Goal: Information Seeking & Learning: Learn about a topic

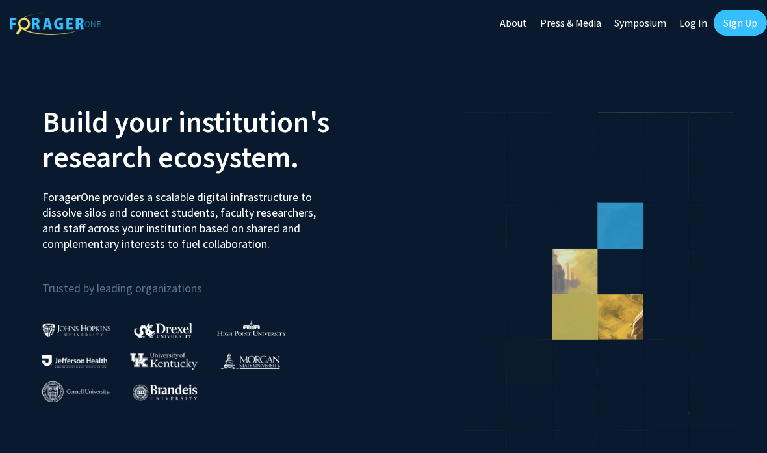
click at [741, 23] on link "Sign Up" at bounding box center [740, 23] width 53 height 26
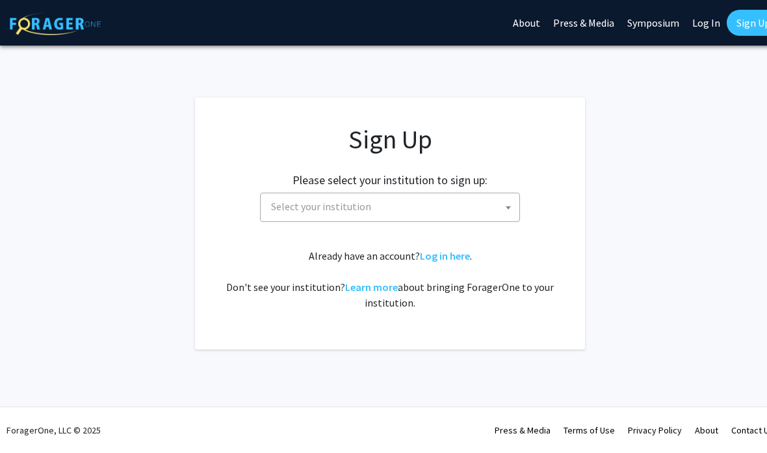
click at [491, 207] on span "Select your institution" at bounding box center [393, 206] width 254 height 27
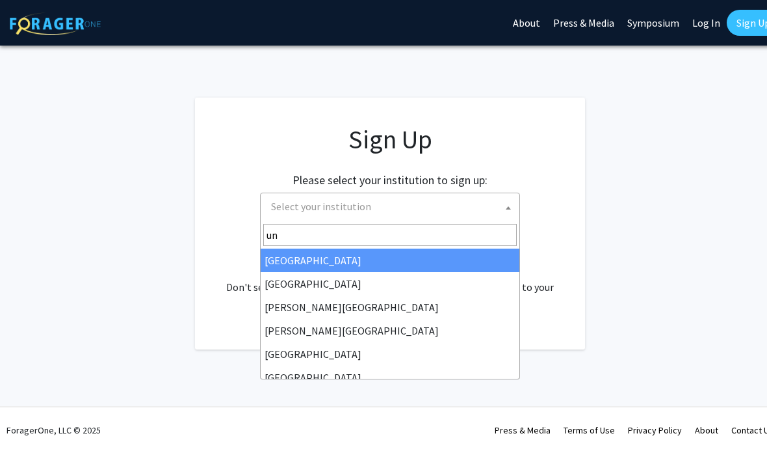
type input "u"
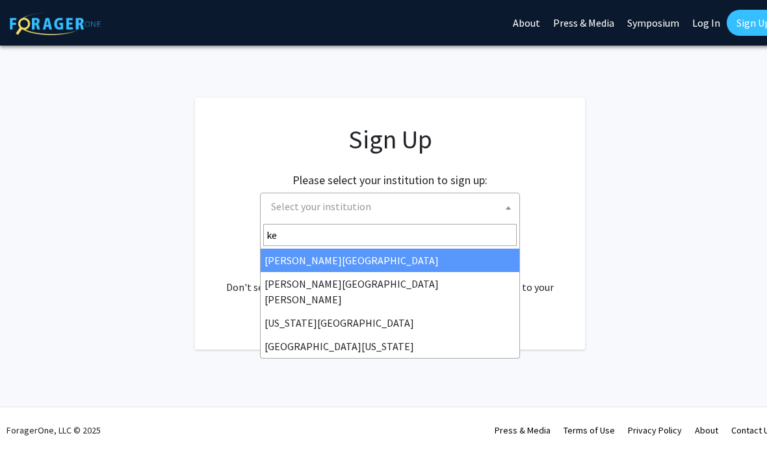
type input "[PERSON_NAME]"
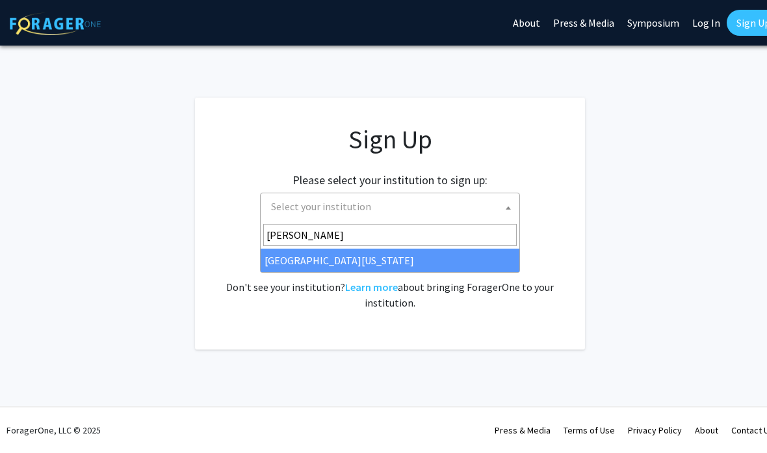
select select "13"
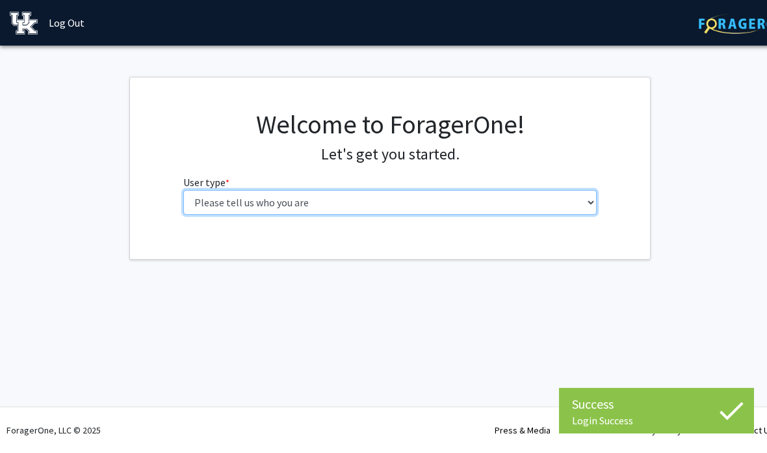
click at [208, 200] on select "Please tell us who you are Undergraduate Student Master's Student Doctoral Cand…" at bounding box center [390, 202] width 414 height 25
select select "1: undergrad"
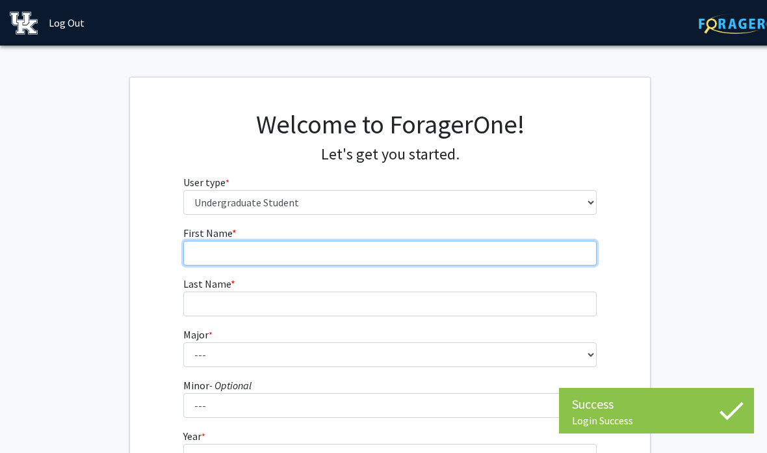
click at [211, 252] on input "First Name * required" at bounding box center [390, 253] width 414 height 25
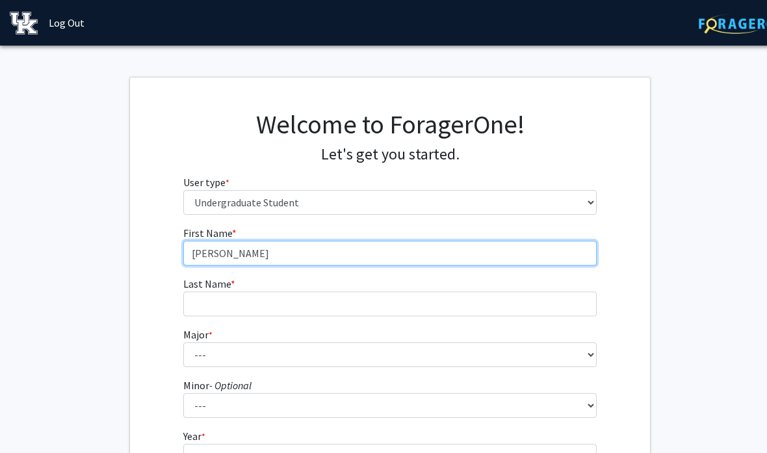
type input "[PERSON_NAME]"
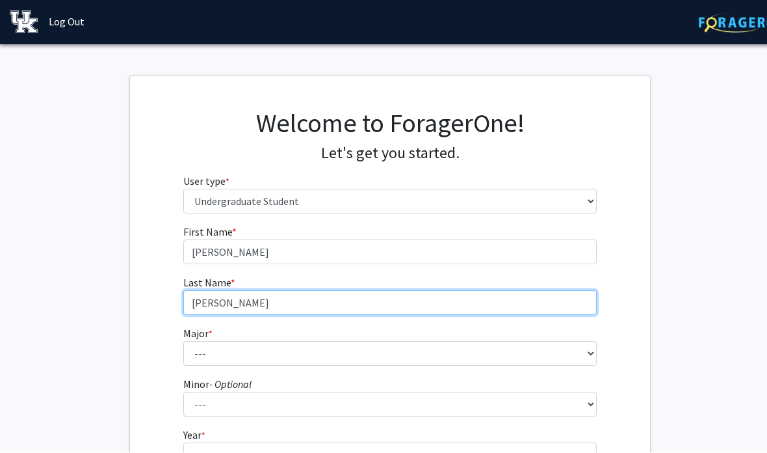
type input "[PERSON_NAME]"
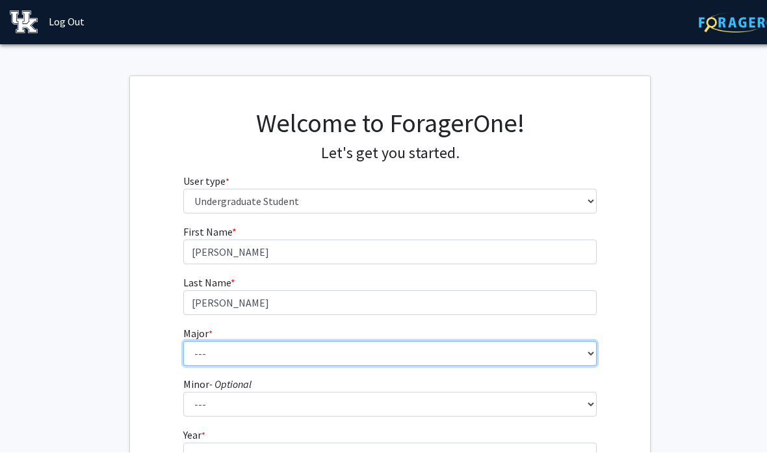
click at [505, 360] on select "--- Accounting Aerospace Engineering African American & Africana Studies Agricu…" at bounding box center [390, 354] width 414 height 25
click at [328, 354] on select "--- Accounting Aerospace Engineering African American & Africana Studies Agricu…" at bounding box center [390, 353] width 414 height 25
select select "22: 859"
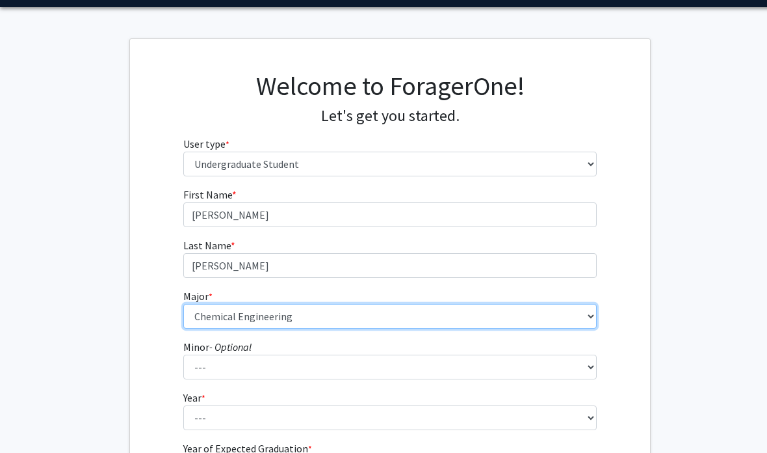
scroll to position [90, 0]
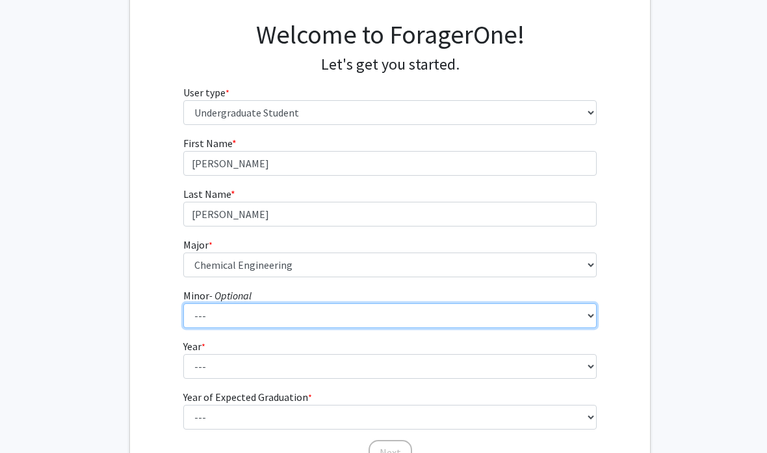
click at [345, 309] on select "--- African American & Africana Studies Agricultural Economics American Studies…" at bounding box center [390, 315] width 414 height 25
select select "11: 663"
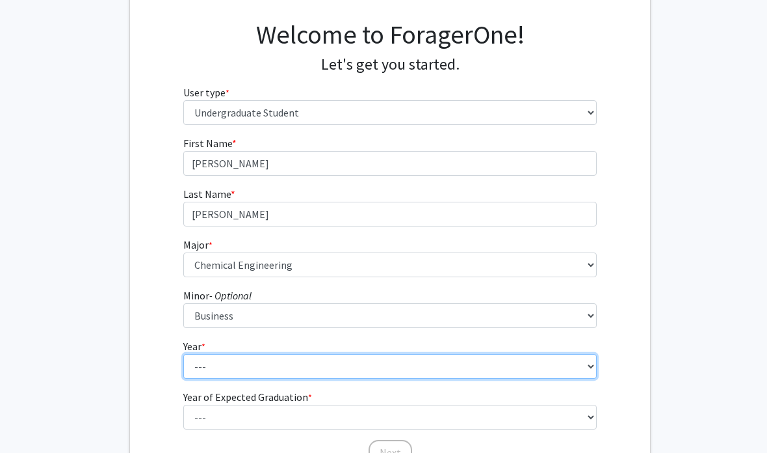
click at [315, 372] on select "--- First-year Sophomore Junior Senior Postbaccalaureate Certificate" at bounding box center [390, 366] width 414 height 25
select select "1: first-year"
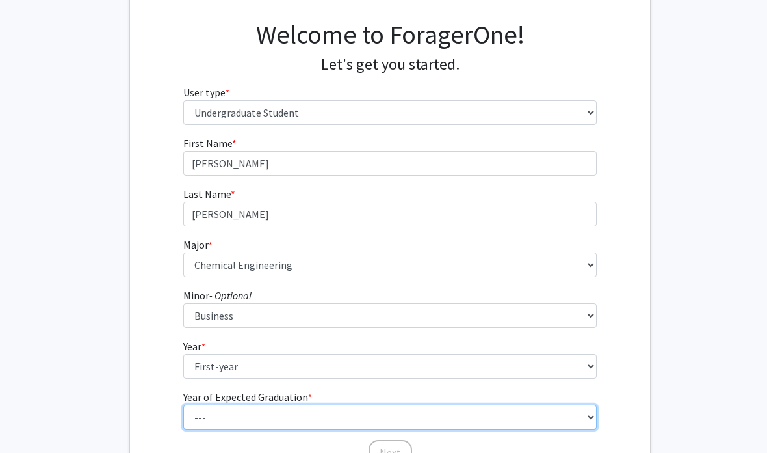
click at [325, 423] on select "--- 2025 2026 2027 2028 2029 2030 2031 2032 2033 2034" at bounding box center [390, 416] width 414 height 25
select select "4: 2028"
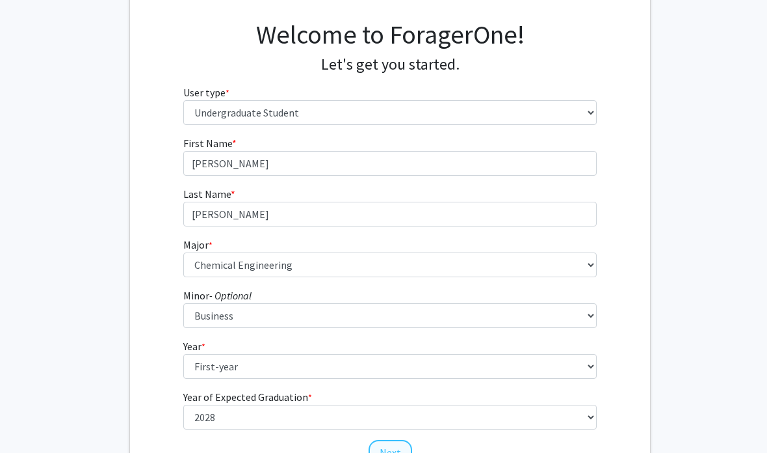
click at [381, 445] on button "Next" at bounding box center [391, 452] width 44 height 25
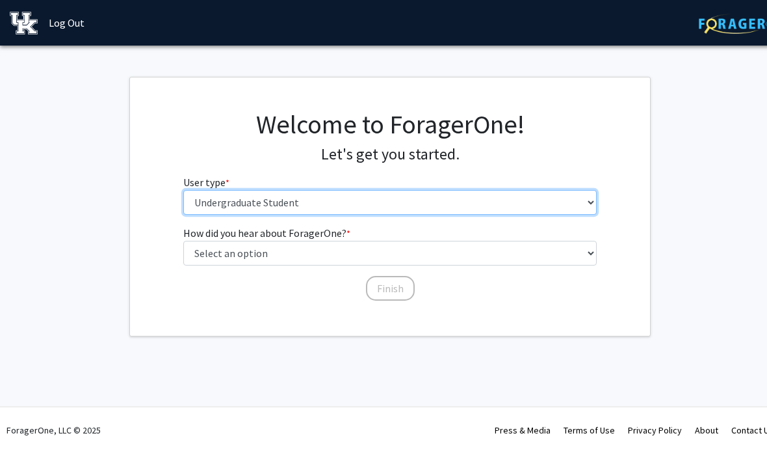
click at [516, 204] on select "Please tell us who you are Undergraduate Student Master's Student Doctoral Cand…" at bounding box center [390, 202] width 414 height 25
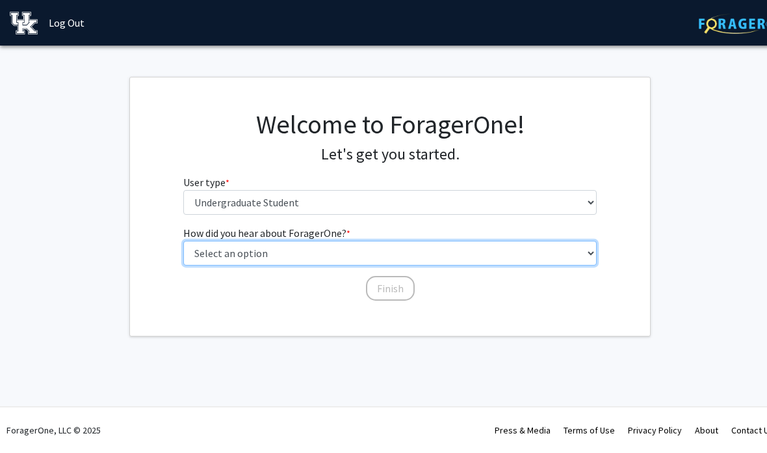
click at [475, 253] on select "Select an option Peer/student recommendation Faculty/staff recommendation Unive…" at bounding box center [390, 253] width 414 height 25
click at [471, 254] on select "Select an option Peer/student recommendation Faculty/staff recommendation Unive…" at bounding box center [390, 253] width 414 height 25
select select "3: university_website"
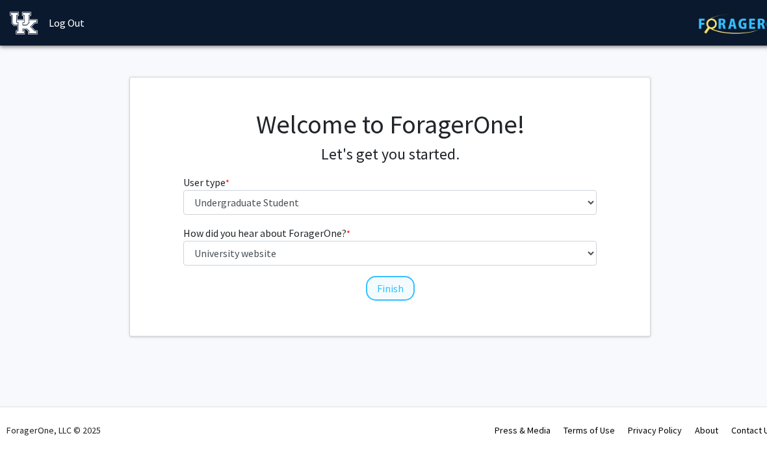
click at [395, 285] on button "Finish" at bounding box center [390, 288] width 49 height 25
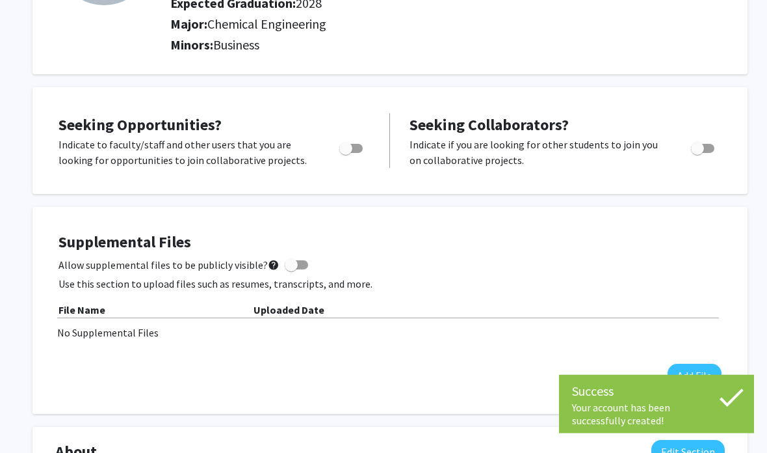
scroll to position [178, 0]
click at [360, 144] on span "Toggle" at bounding box center [350, 148] width 23 height 9
click at [346, 153] on input "Are you actively seeking opportunities?" at bounding box center [345, 153] width 1 height 1
checkbox input "true"
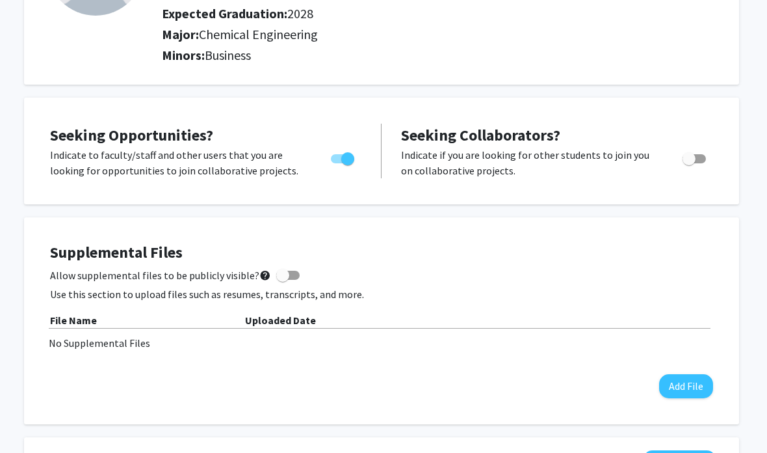
scroll to position [0, 8]
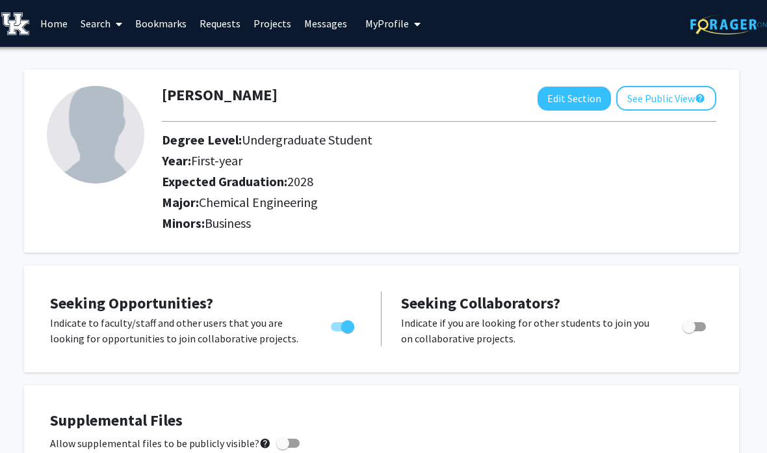
click at [114, 34] on span at bounding box center [117, 24] width 12 height 46
click at [122, 70] on span "Faculty/Staff" at bounding box center [122, 60] width 96 height 26
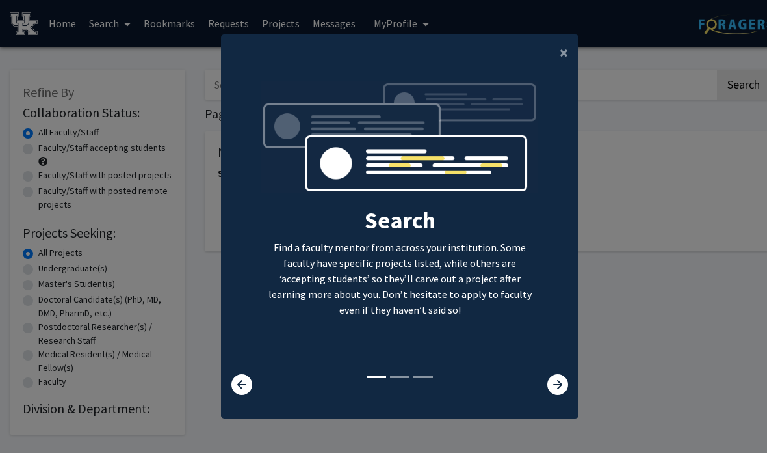
scroll to position [0, 8]
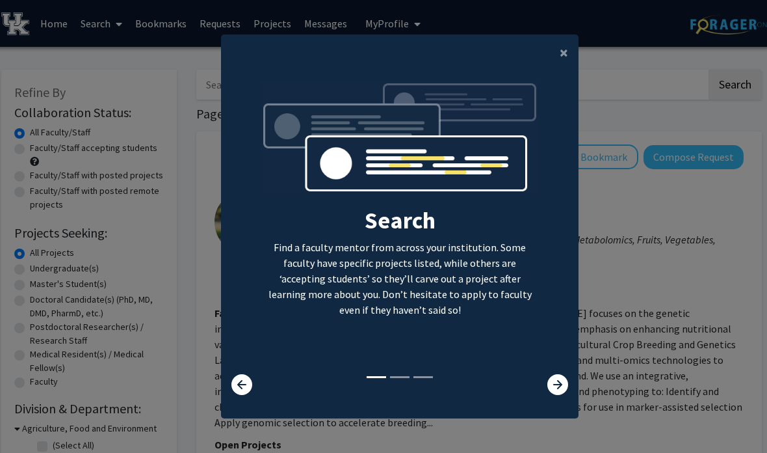
click at [545, 71] on div "×" at bounding box center [400, 52] width 358 height 36
click at [557, 71] on button "×" at bounding box center [563, 52] width 29 height 36
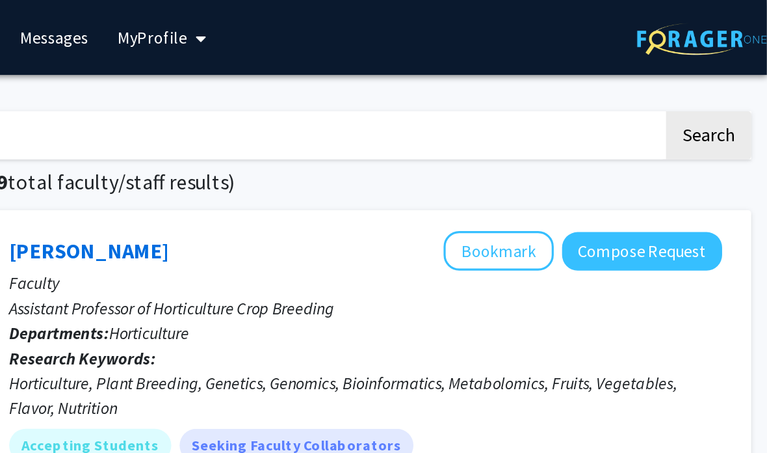
scroll to position [0, 13]
click at [348, 73] on input "Search Keywords" at bounding box center [447, 85] width 510 height 30
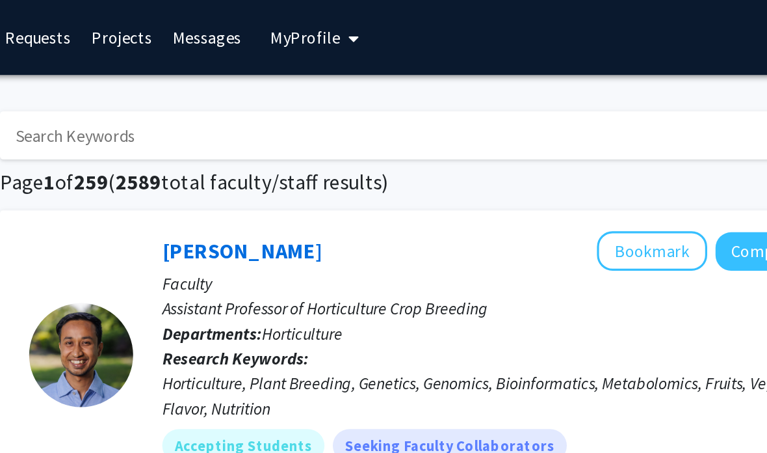
click at [443, 72] on input "Search Keywords" at bounding box center [447, 85] width 510 height 30
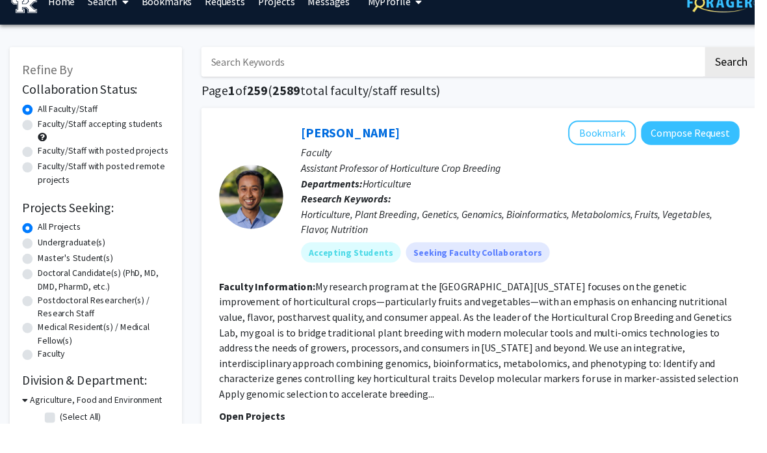
click at [38, 261] on label "Undergraduate(s)" at bounding box center [72, 268] width 69 height 14
click at [38, 261] on input "Undergraduate(s)" at bounding box center [42, 265] width 8 height 8
radio input "true"
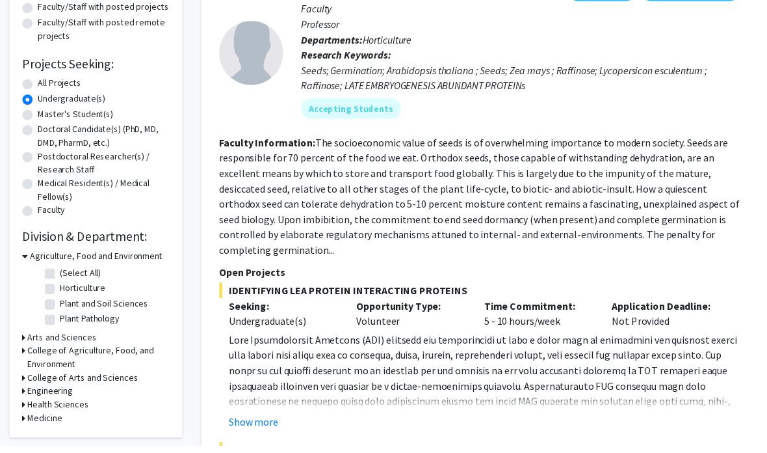
scroll to position [179, 0]
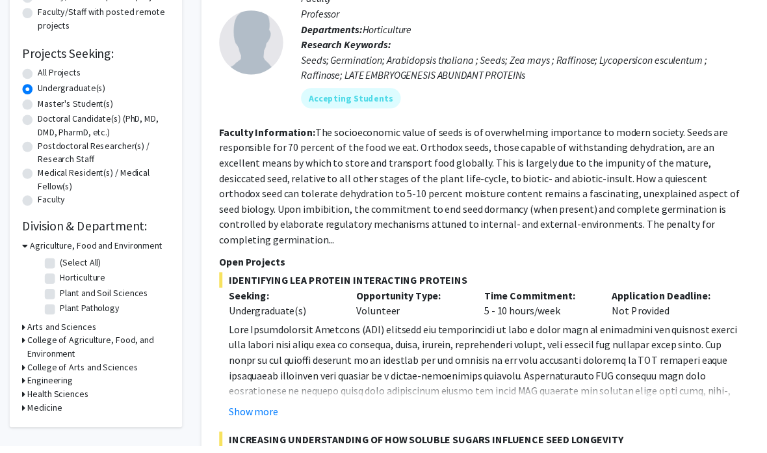
click at [52, 384] on h3 "Engineering" at bounding box center [51, 387] width 46 height 14
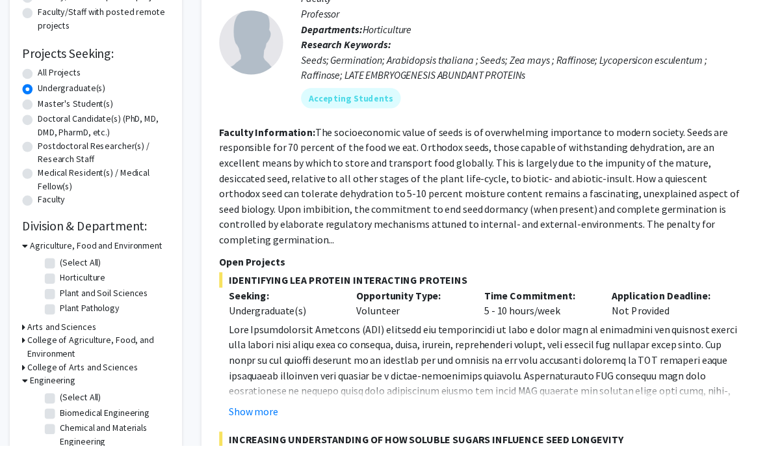
click at [53, 391] on h3 "Engineering" at bounding box center [54, 387] width 46 height 14
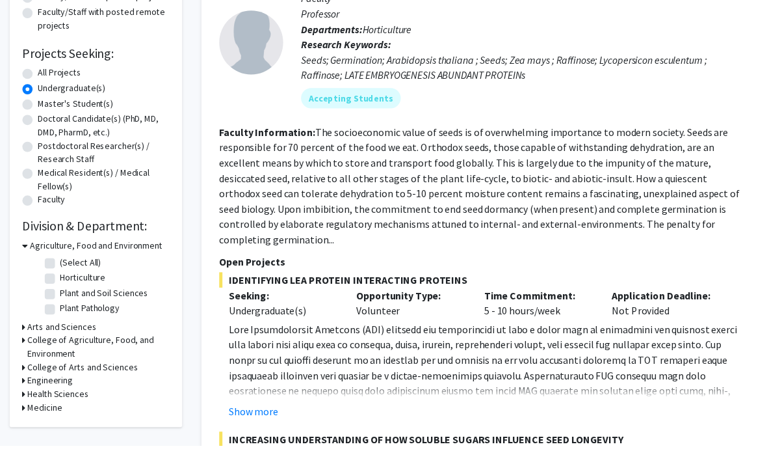
click at [47, 401] on h3 "Health Sciences" at bounding box center [59, 400] width 62 height 14
click at [46, 390] on h3 "Engineering" at bounding box center [51, 387] width 46 height 14
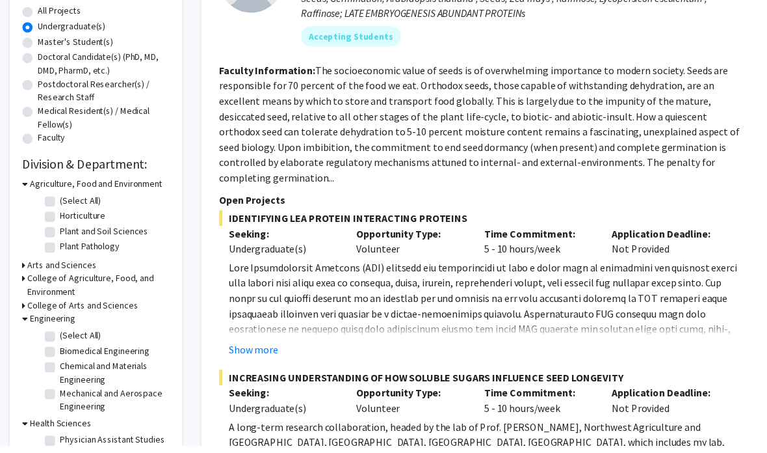
scroll to position [260, 0]
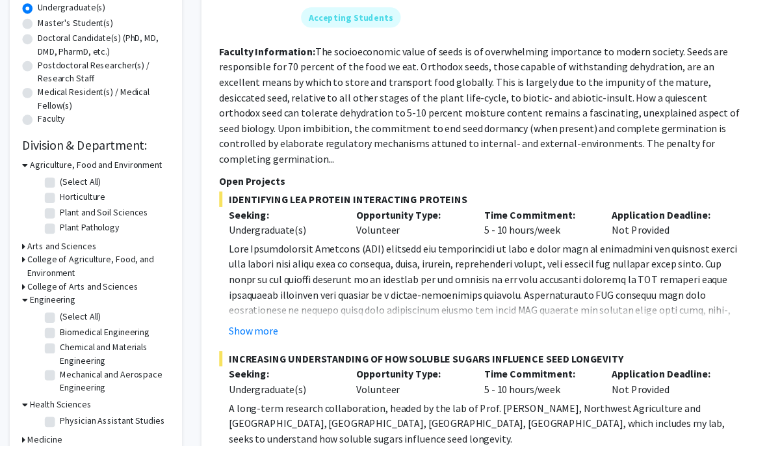
click at [61, 318] on label "(Select All)" at bounding box center [82, 322] width 42 height 14
click at [61, 318] on input "(Select All)" at bounding box center [65, 319] width 8 height 8
checkbox input "true"
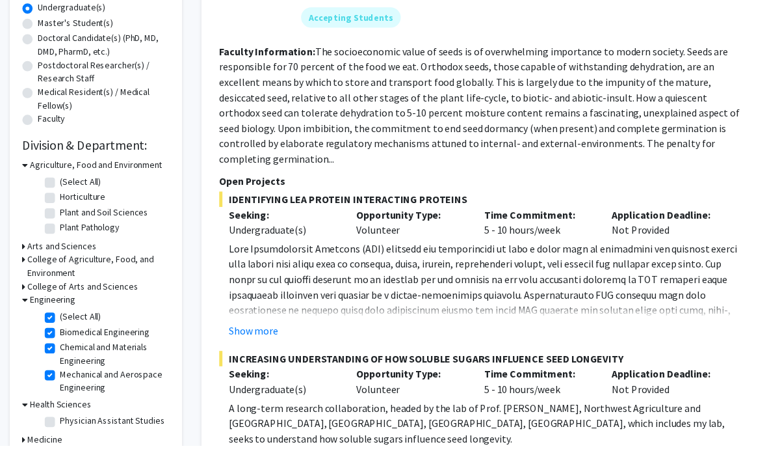
checkbox input "true"
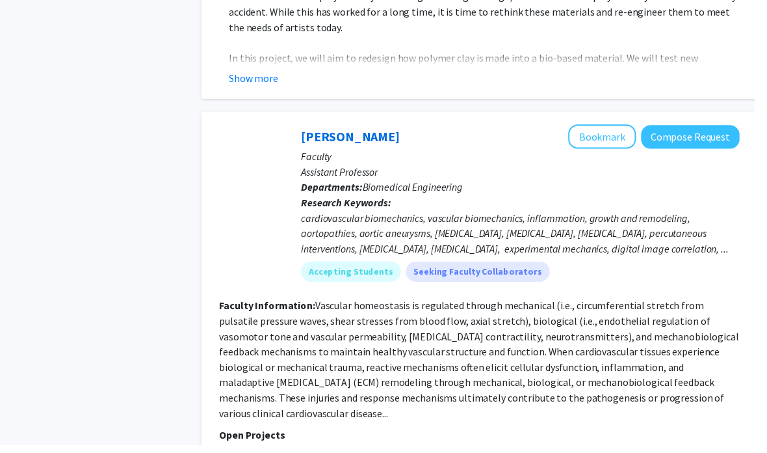
scroll to position [1463, 0]
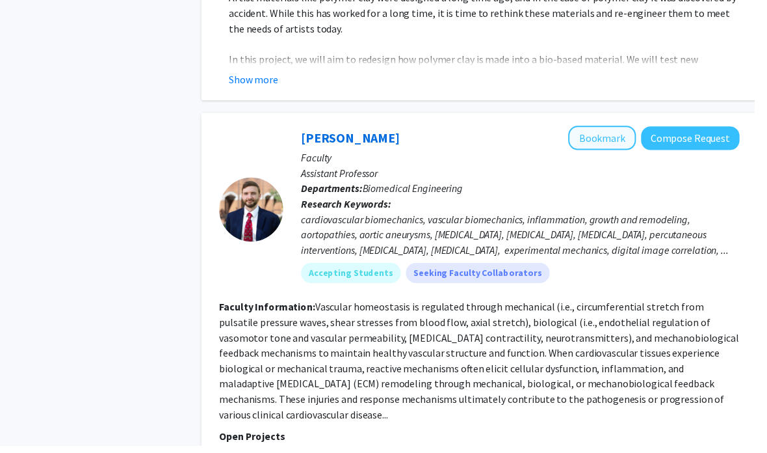
click at [623, 128] on button "Bookmark" at bounding box center [612, 140] width 69 height 25
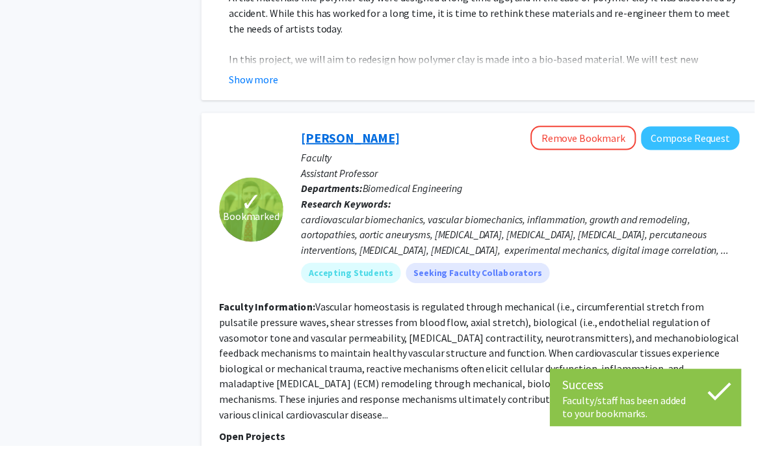
click at [328, 132] on link "Brooks Lane" at bounding box center [356, 140] width 100 height 16
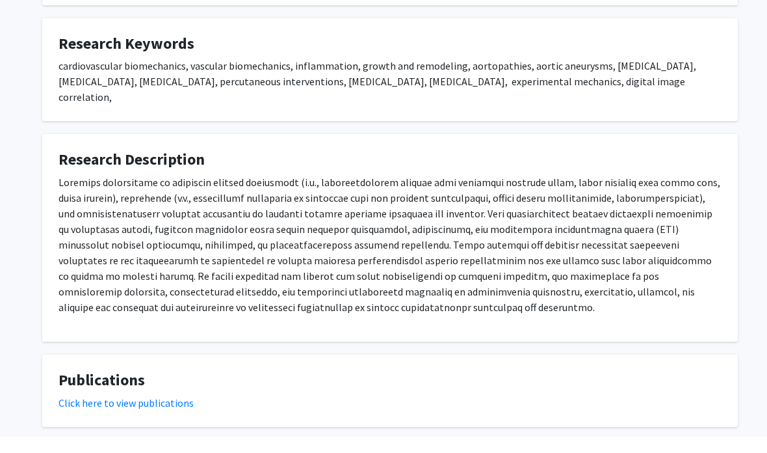
scroll to position [708, 0]
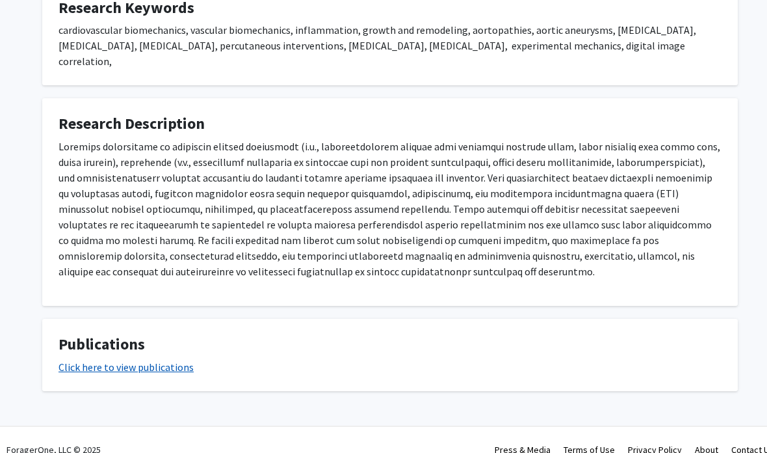
click at [172, 360] on link "Click here to view publications" at bounding box center [126, 366] width 135 height 13
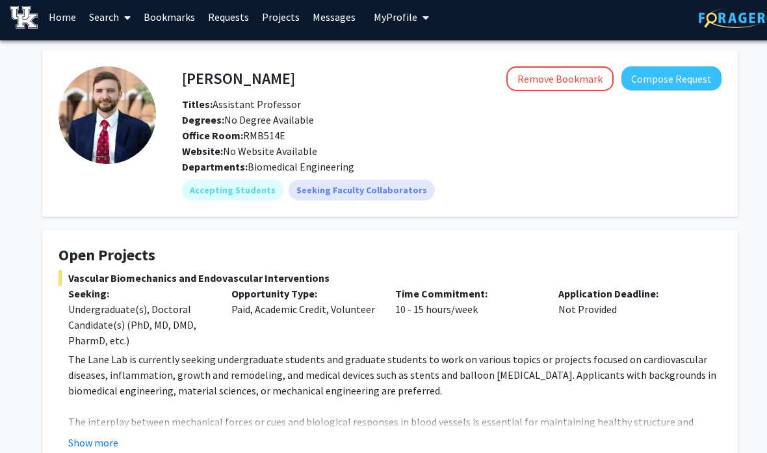
scroll to position [0, 0]
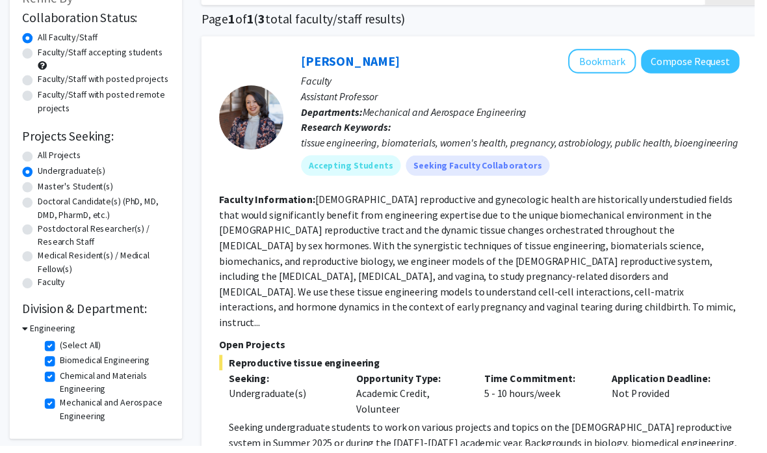
scroll to position [95, 0]
click at [27, 326] on icon at bounding box center [26, 333] width 6 height 14
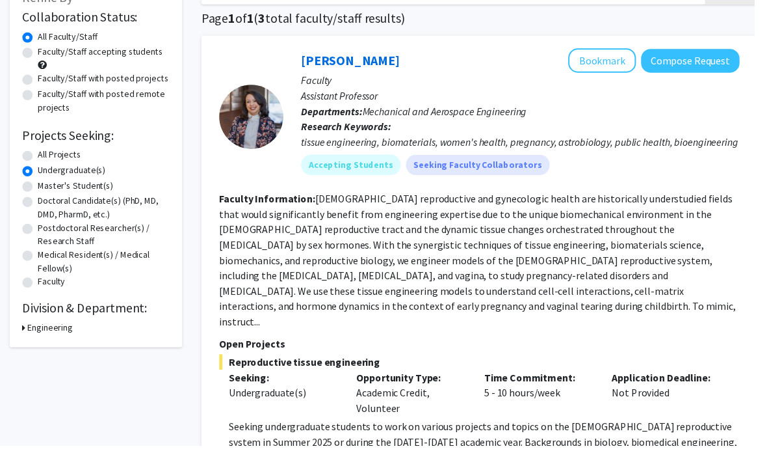
click at [31, 331] on h3 "Engineering" at bounding box center [51, 333] width 46 height 14
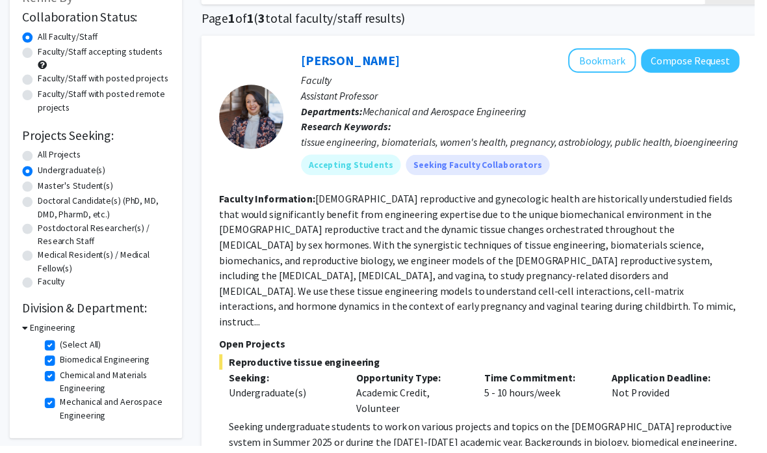
click at [61, 345] on label "(Select All)" at bounding box center [82, 350] width 42 height 14
click at [61, 345] on input "(Select All)" at bounding box center [65, 347] width 8 height 8
checkbox input "false"
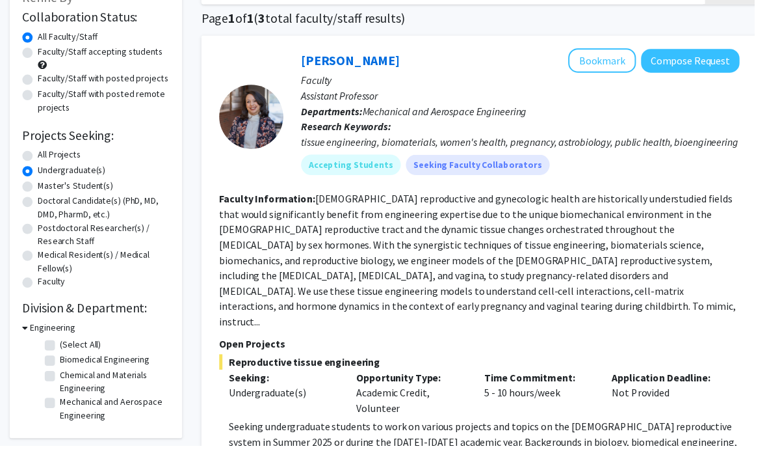
checkbox input "false"
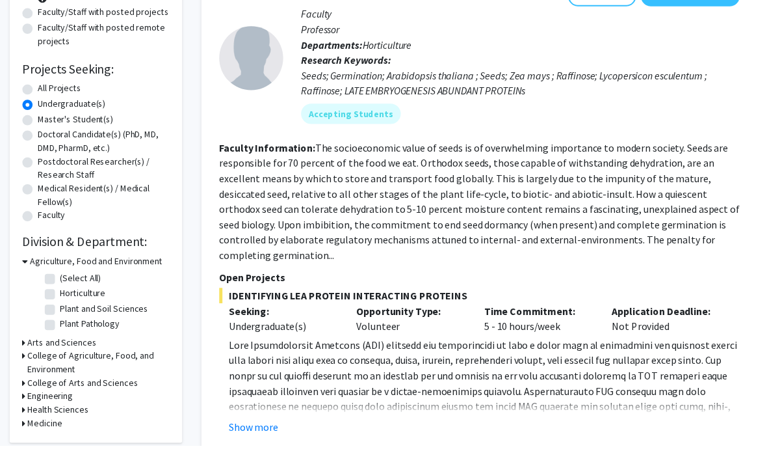
scroll to position [204, 0]
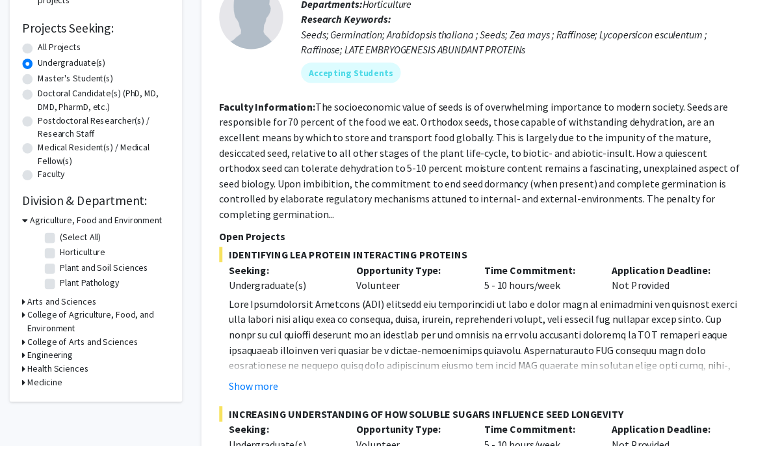
click at [23, 368] on icon at bounding box center [24, 375] width 3 height 14
click at [29, 406] on h3 "Medicine" at bounding box center [45, 411] width 35 height 14
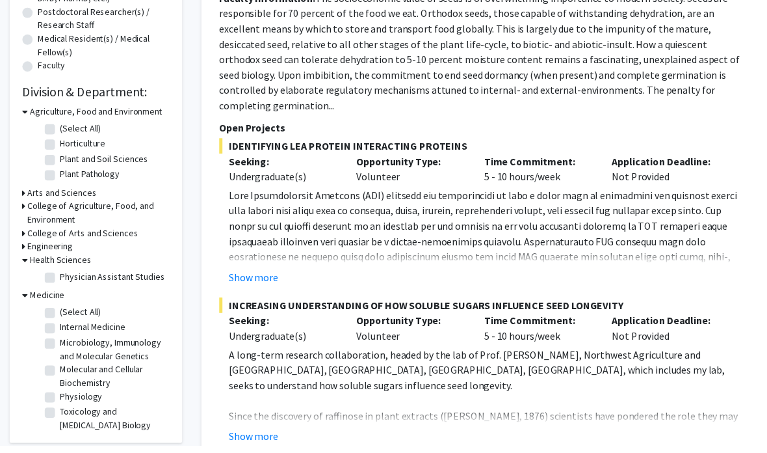
scroll to position [315, 0]
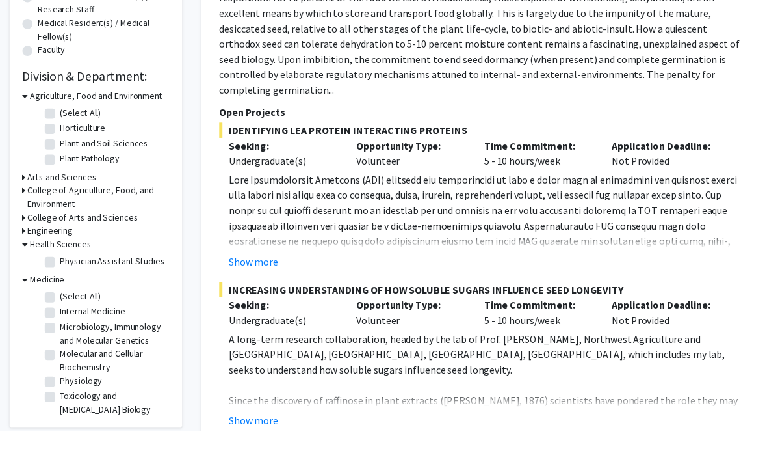
click at [24, 230] on icon at bounding box center [24, 237] width 3 height 14
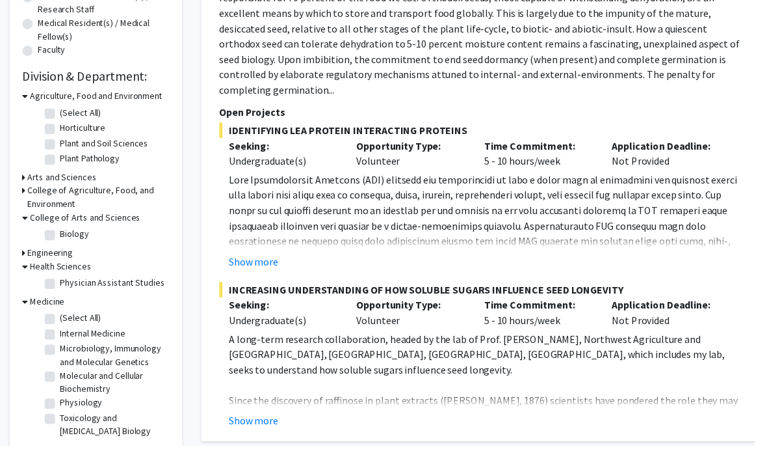
click at [24, 190] on icon at bounding box center [24, 194] width 3 height 14
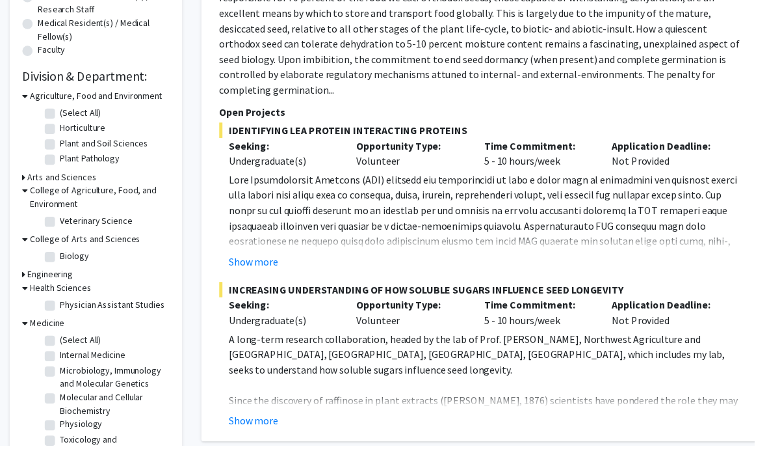
click at [24, 179] on icon at bounding box center [24, 181] width 3 height 14
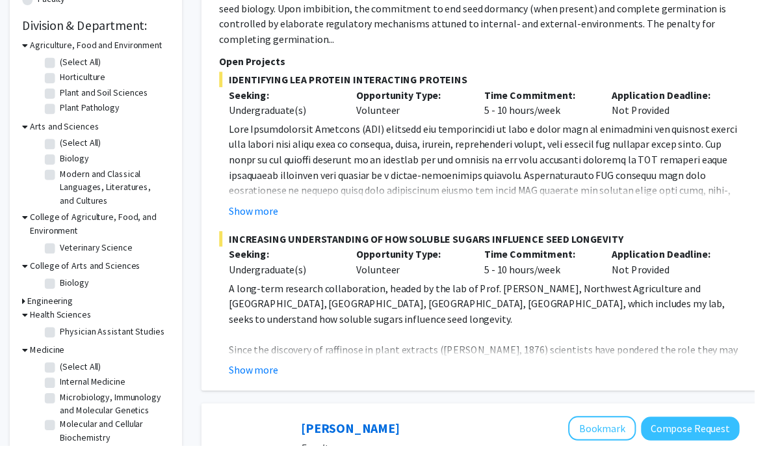
scroll to position [420, 0]
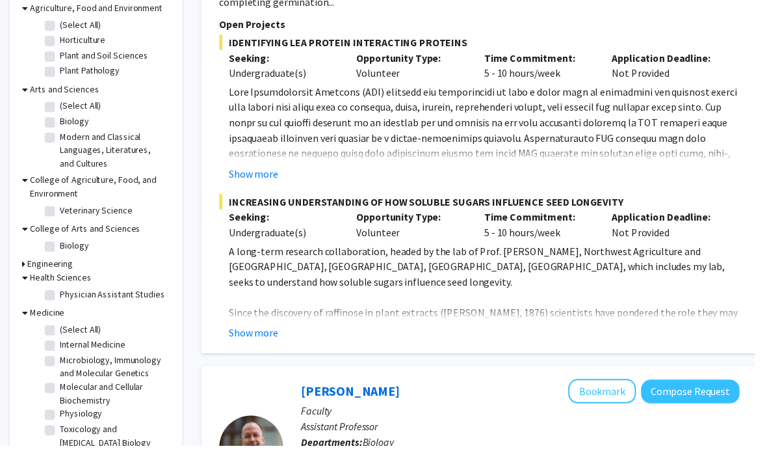
click at [61, 245] on label "Biology" at bounding box center [75, 250] width 29 height 14
click at [61, 245] on input "Biology" at bounding box center [65, 247] width 8 height 8
checkbox input "true"
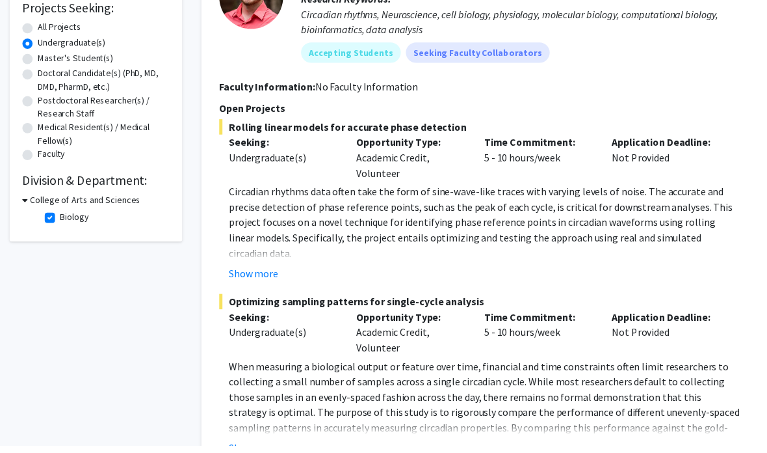
scroll to position [241, 0]
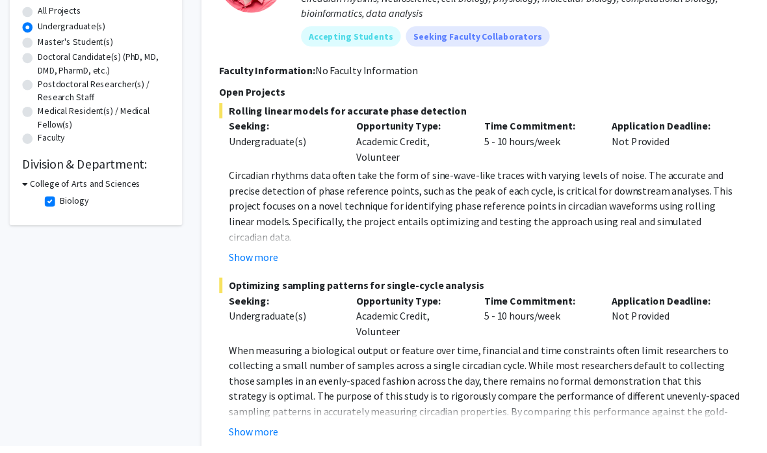
click at [61, 202] on label "Biology" at bounding box center [75, 204] width 29 height 14
click at [61, 202] on input "Biology" at bounding box center [65, 201] width 8 height 8
checkbox input "false"
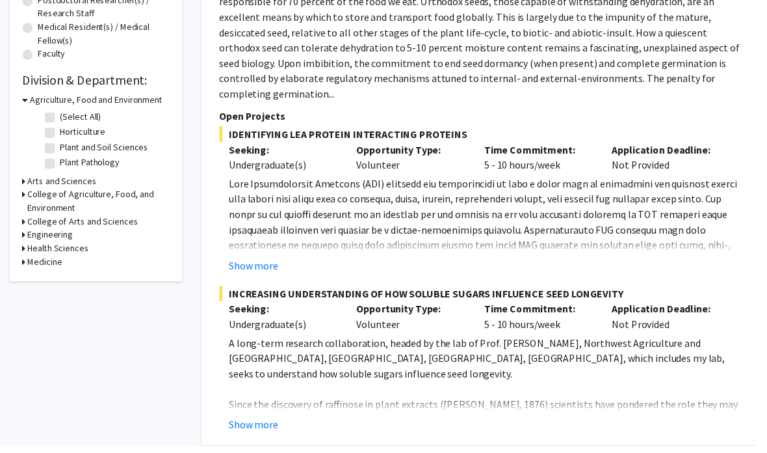
scroll to position [347, 0]
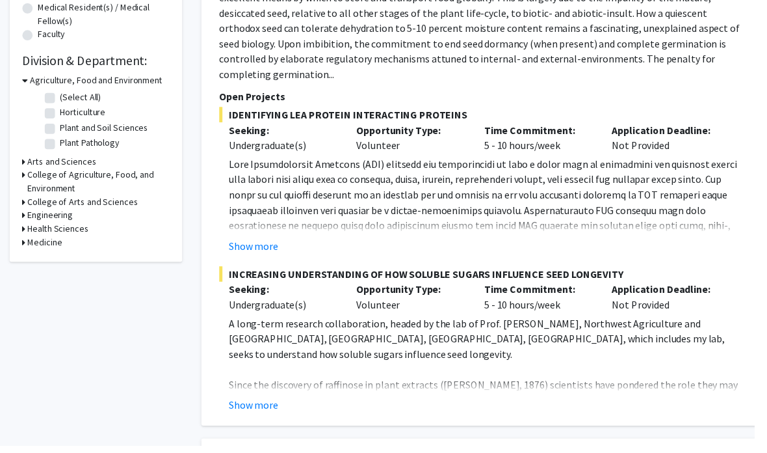
click at [33, 246] on h3 "Medicine" at bounding box center [45, 246] width 35 height 14
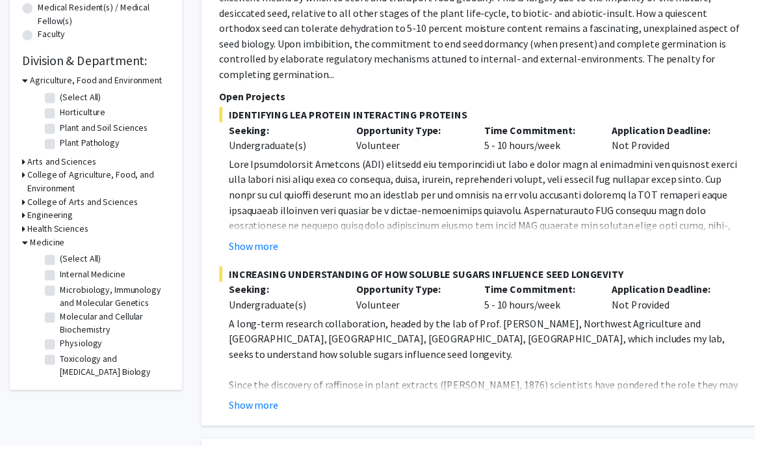
click at [61, 291] on label "Microbiology, Immunology and Molecular Genetics" at bounding box center [115, 300] width 108 height 27
click at [61, 291] on input "Microbiology, Immunology and Molecular Genetics" at bounding box center [65, 291] width 8 height 8
checkbox input "true"
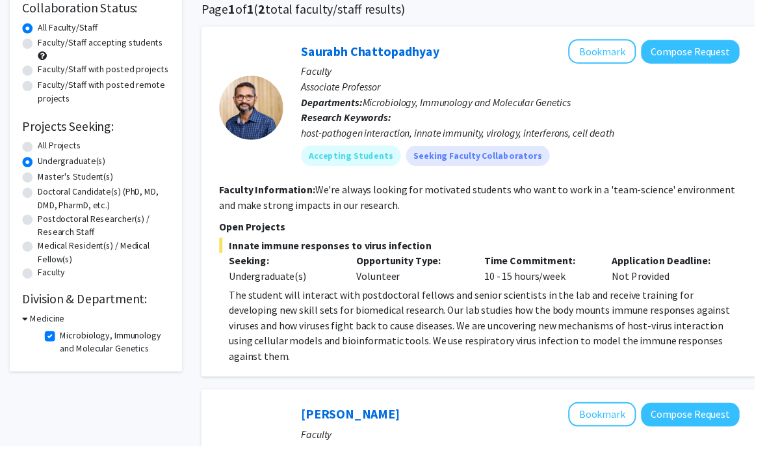
scroll to position [88, 0]
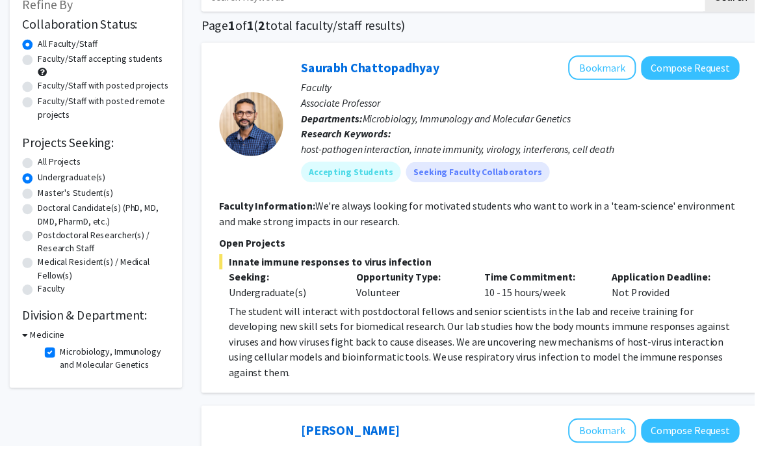
click at [61, 351] on label "Microbiology, Immunology and Molecular Genetics" at bounding box center [115, 363] width 108 height 27
click at [61, 351] on input "Microbiology, Immunology and Molecular Genetics" at bounding box center [65, 354] width 8 height 8
checkbox input "false"
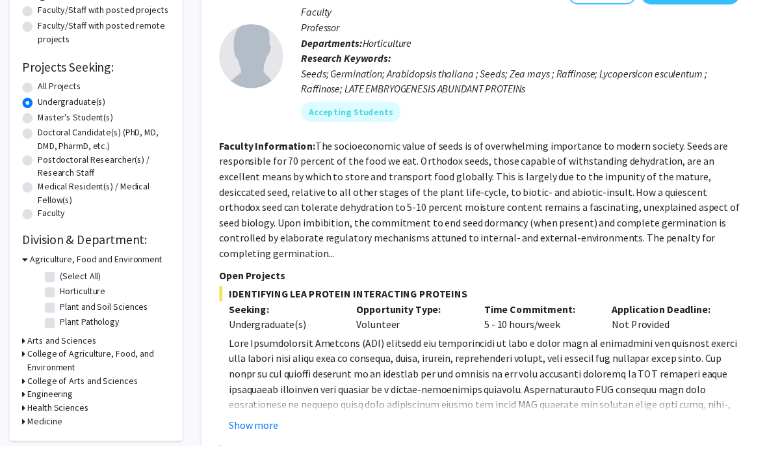
scroll to position [177, 0]
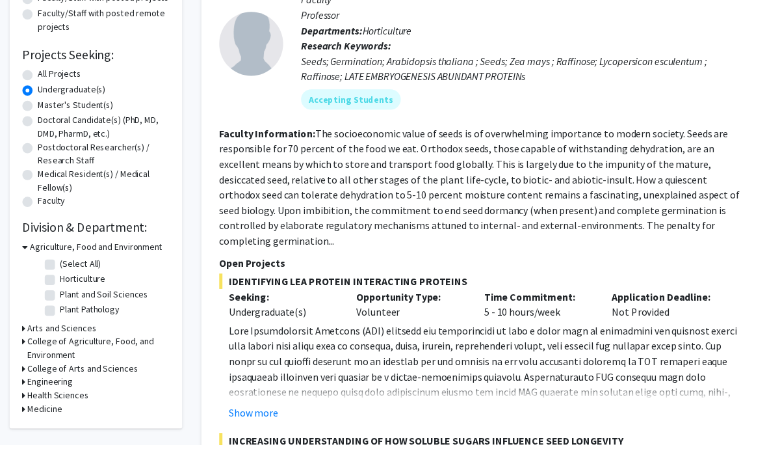
click at [35, 332] on h3 "Arts and Sciences" at bounding box center [63, 334] width 70 height 14
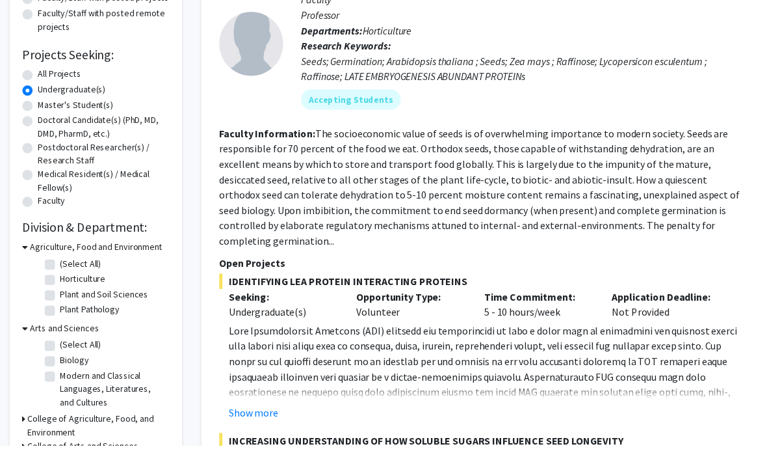
click at [61, 360] on label "Biology" at bounding box center [75, 367] width 29 height 14
click at [61, 360] on input "Biology" at bounding box center [65, 364] width 8 height 8
checkbox input "true"
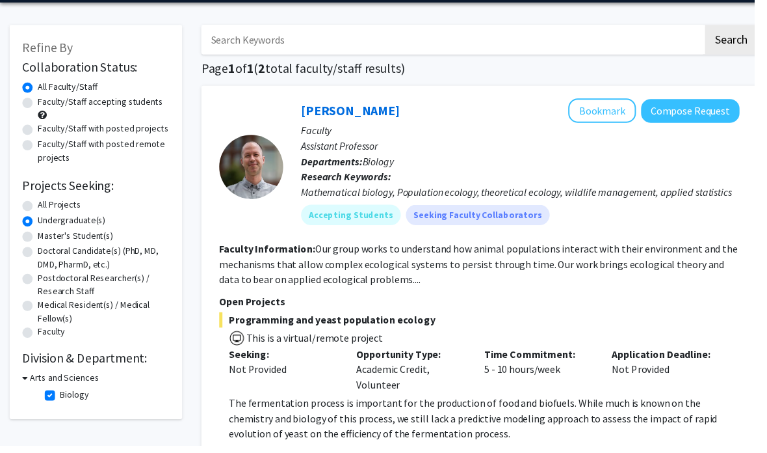
scroll to position [45, 0]
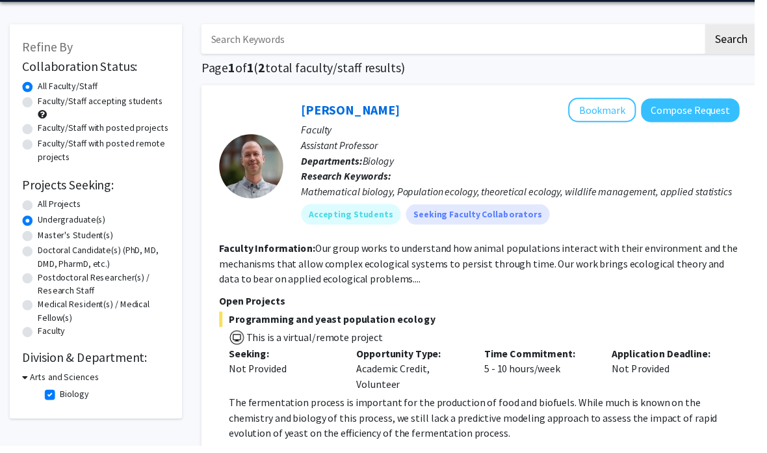
click at [38, 209] on label "All Projects" at bounding box center [60, 208] width 44 height 14
click at [38, 209] on input "All Projects" at bounding box center [42, 205] width 8 height 8
radio input "true"
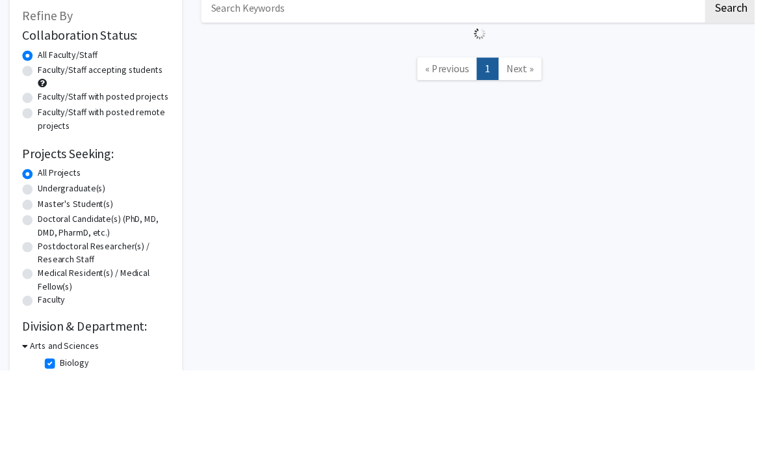
scroll to position [77, 0]
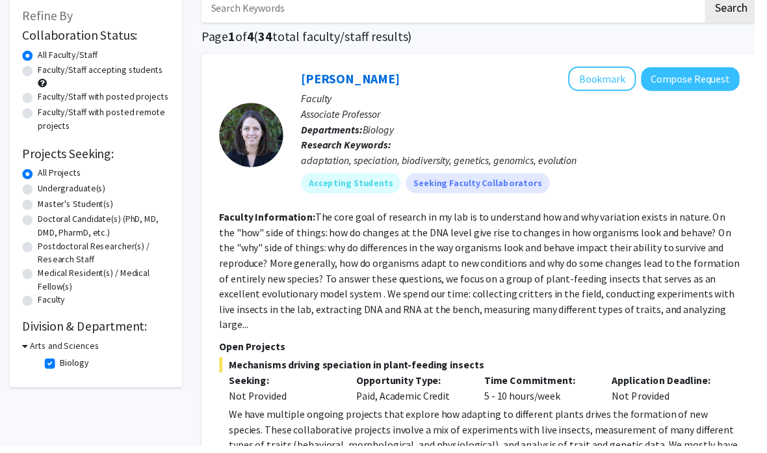
click at [49, 356] on h3 "Arts and Sciences" at bounding box center [66, 352] width 70 height 14
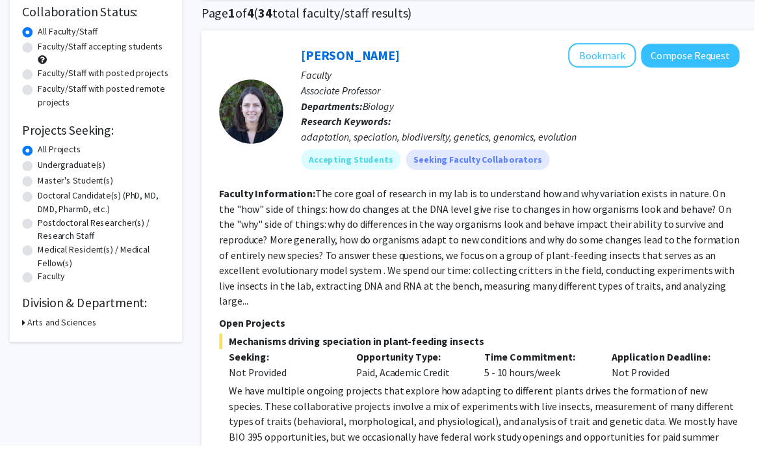
click at [33, 326] on h3 "Arts and Sciences" at bounding box center [63, 328] width 70 height 14
click at [43, 339] on fg-checkbox-list "Biology Biology" at bounding box center [107, 345] width 130 height 22
click at [61, 342] on label "Biology" at bounding box center [75, 344] width 29 height 14
click at [61, 342] on input "Biology" at bounding box center [65, 341] width 8 height 8
checkbox input "false"
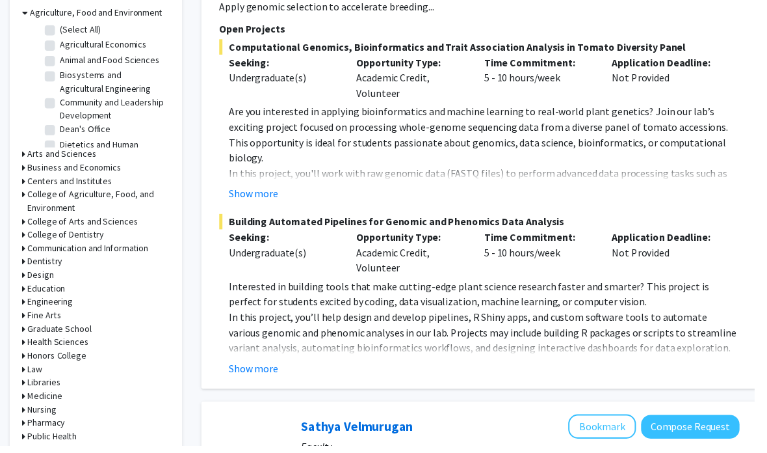
scroll to position [419, 0]
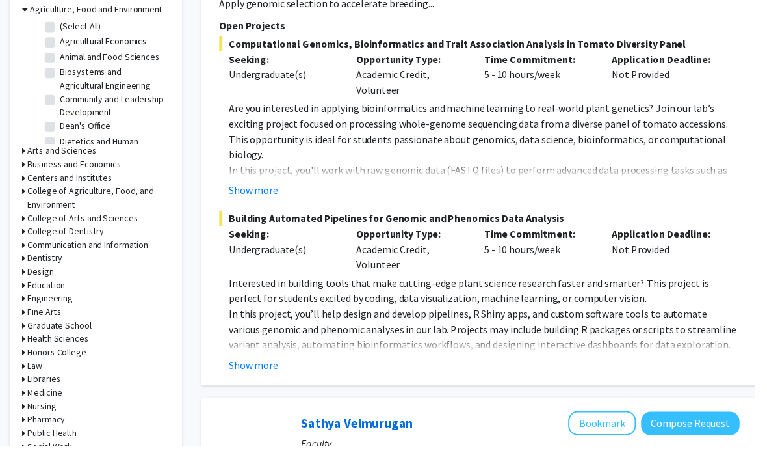
click at [36, 300] on h3 "Engineering" at bounding box center [51, 303] width 46 height 14
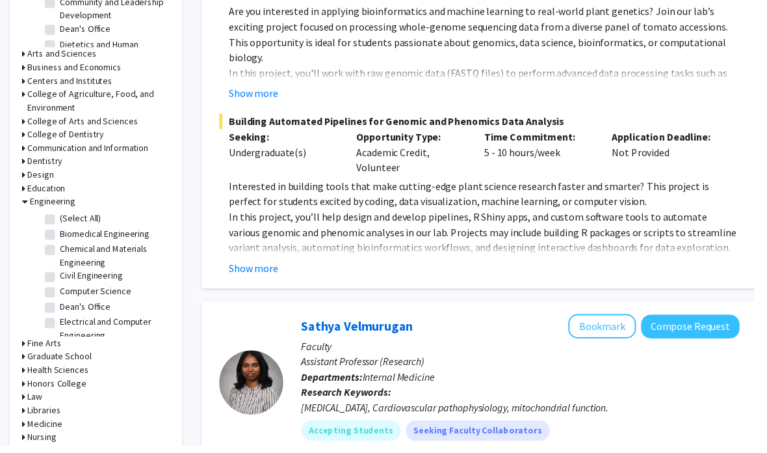
scroll to position [518, 0]
click at [61, 217] on label "(Select All)" at bounding box center [82, 222] width 42 height 14
click at [61, 217] on input "(Select All)" at bounding box center [65, 219] width 8 height 8
checkbox input "true"
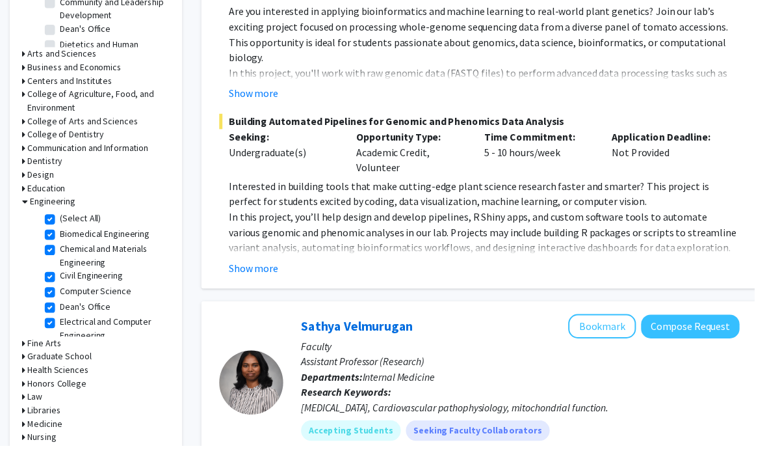
checkbox input "true"
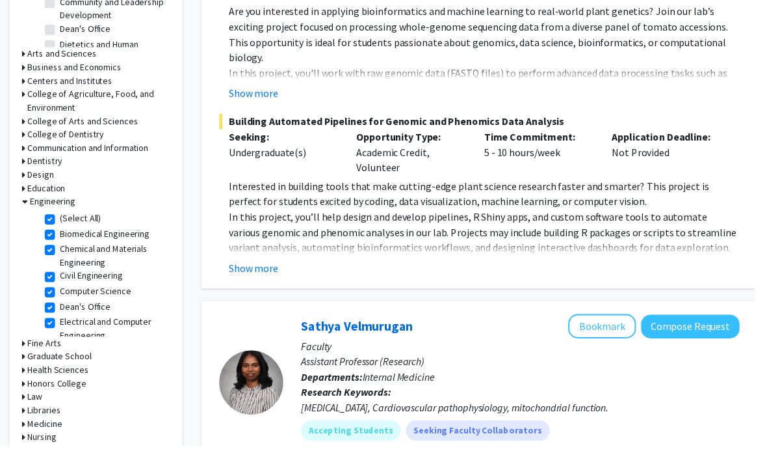
checkbox input "true"
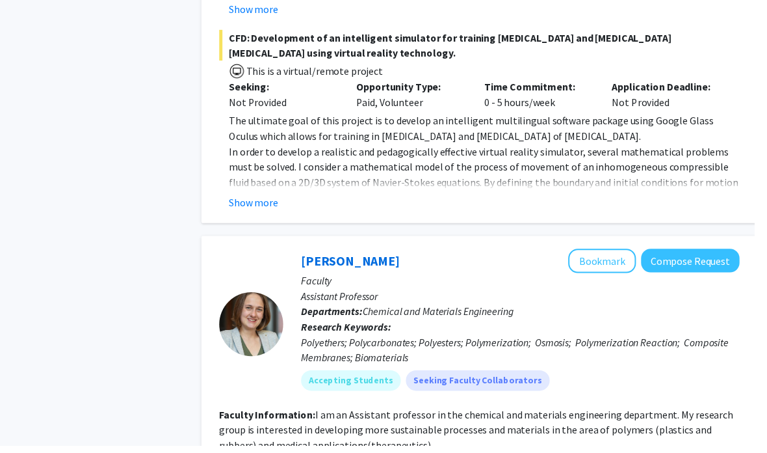
scroll to position [2614, 0]
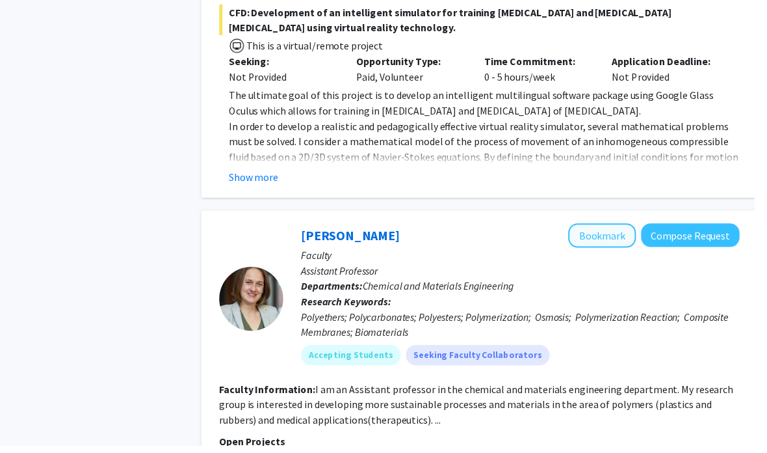
click at [616, 227] on button "Bookmark" at bounding box center [612, 239] width 69 height 25
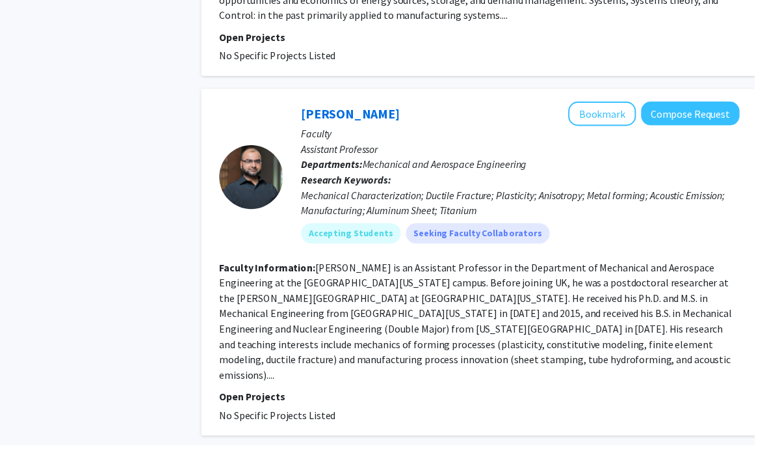
scroll to position [4848, 0]
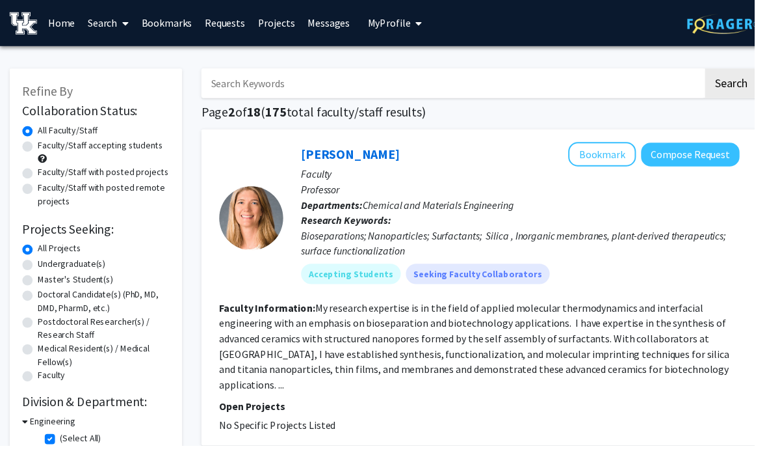
scroll to position [19, 0]
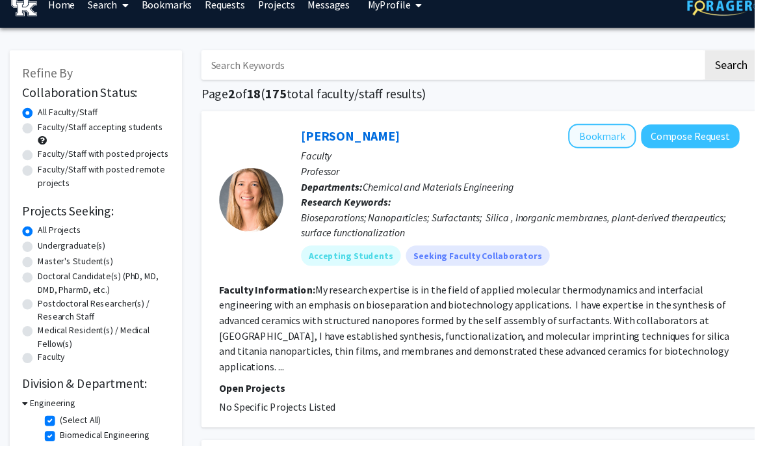
click at [622, 133] on button "Bookmark" at bounding box center [612, 137] width 69 height 25
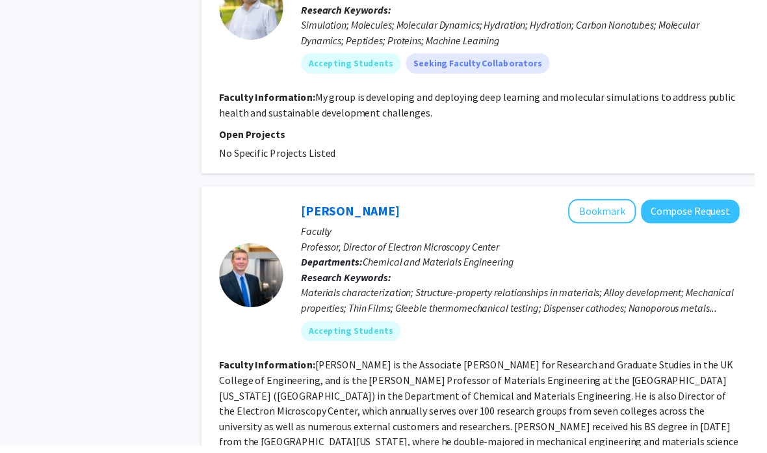
scroll to position [1171, 0]
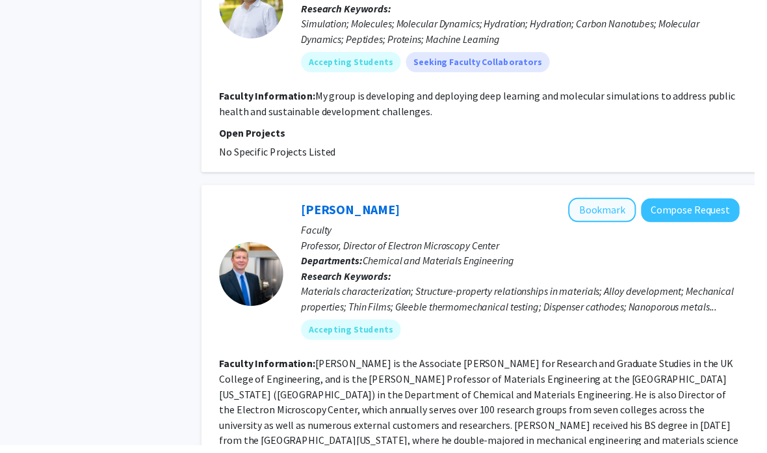
click at [631, 201] on button "Bookmark" at bounding box center [612, 213] width 69 height 25
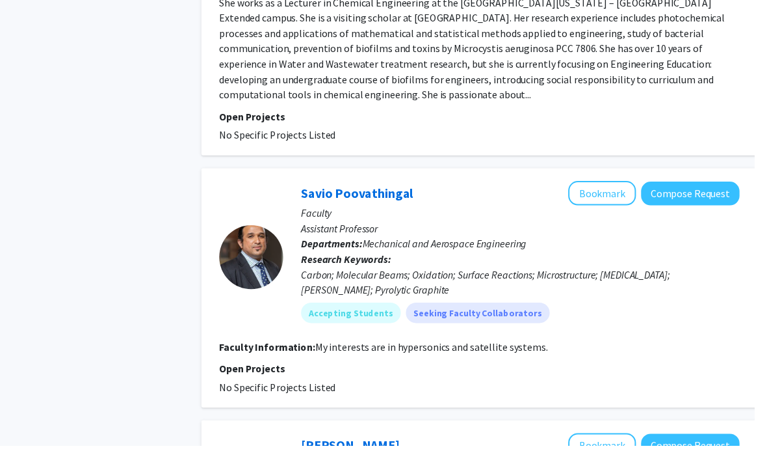
scroll to position [1918, 0]
click at [629, 185] on button "Bookmark" at bounding box center [612, 197] width 69 height 25
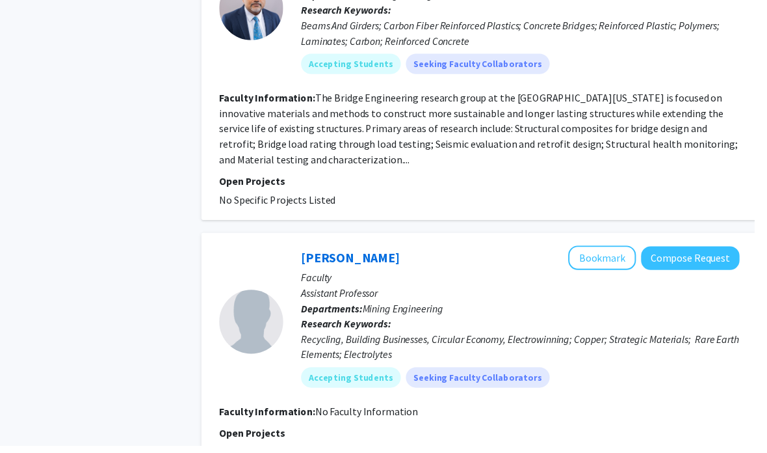
scroll to position [2777, 0]
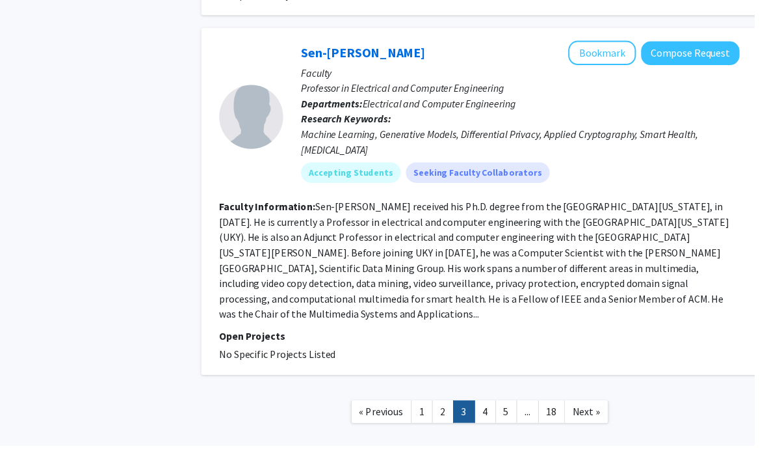
scroll to position [2861, 0]
click at [598, 411] on span "Next »" at bounding box center [597, 417] width 28 height 13
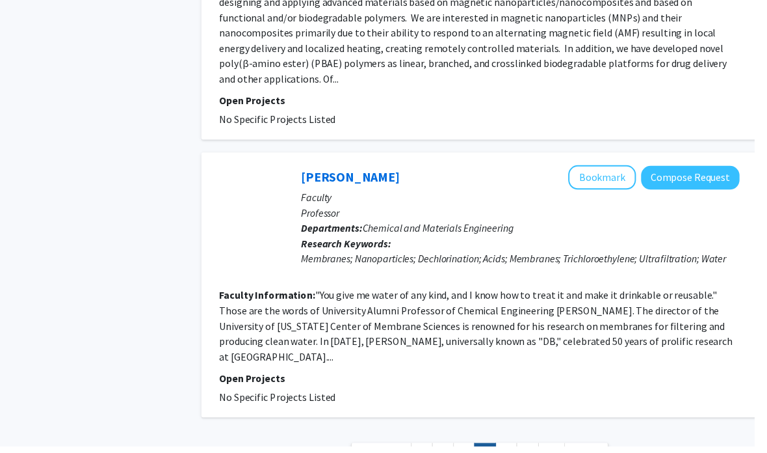
scroll to position [2257, 0]
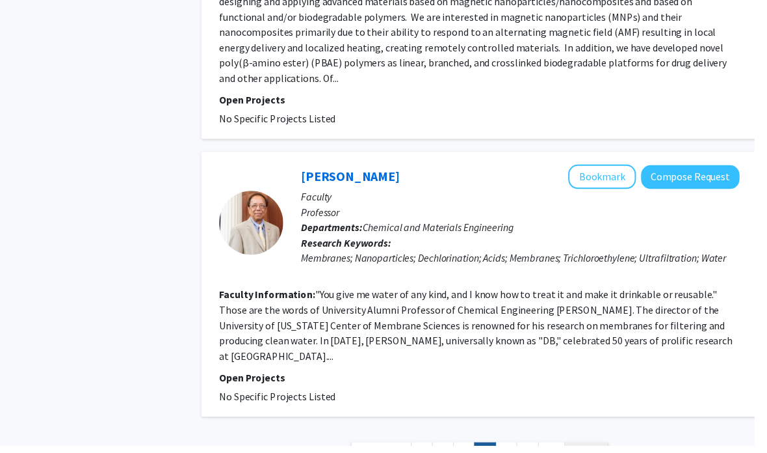
click at [598, 452] on span "Next »" at bounding box center [597, 460] width 28 height 13
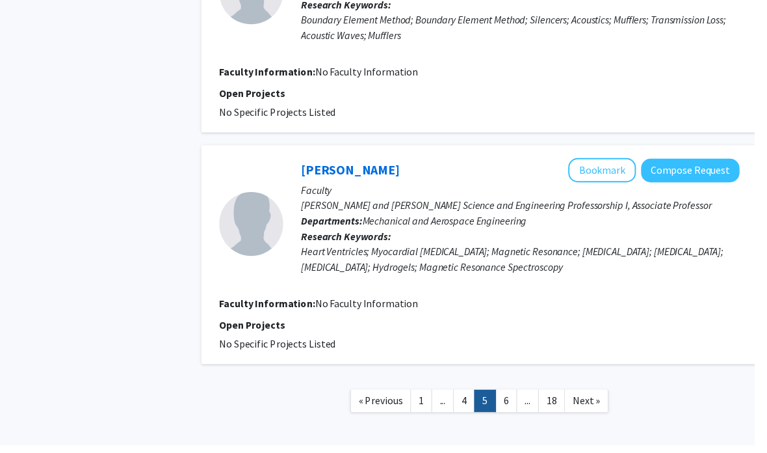
scroll to position [2070, 0]
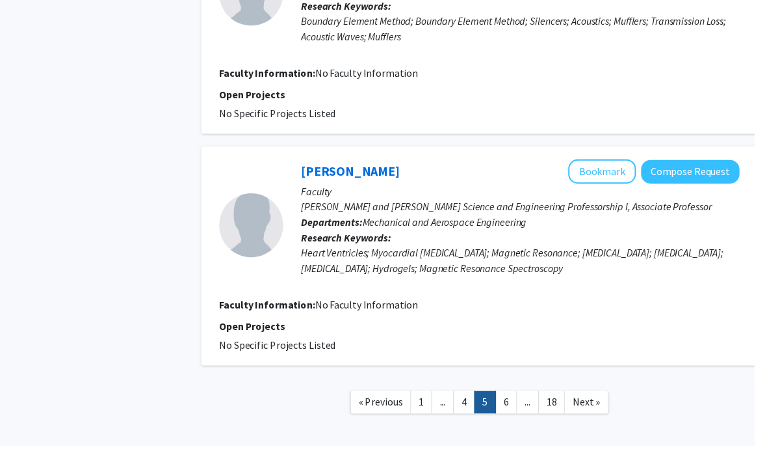
drag, startPoint x: 512, startPoint y: 415, endPoint x: 512, endPoint y: 363, distance: 52.0
click at [512, 416] on link "6" at bounding box center [515, 408] width 22 height 23
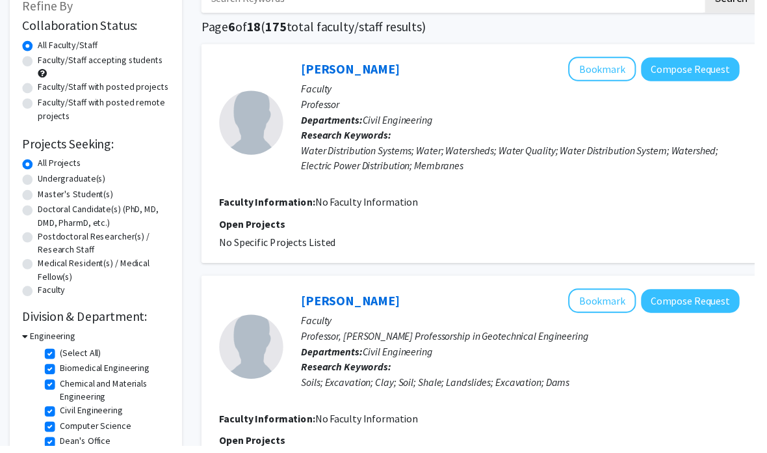
scroll to position [92, 0]
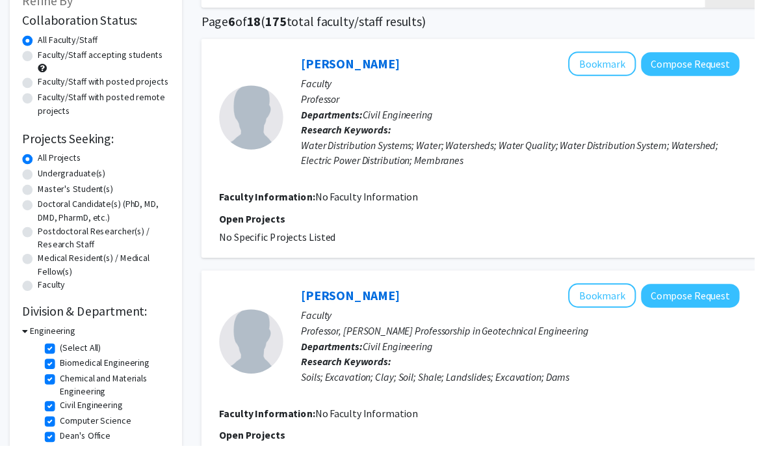
drag, startPoint x: 51, startPoint y: 349, endPoint x: 53, endPoint y: 297, distance: 52.0
click at [61, 350] on label "(Select All)" at bounding box center [82, 353] width 42 height 14
click at [61, 350] on input "(Select All)" at bounding box center [65, 350] width 8 height 8
checkbox input "false"
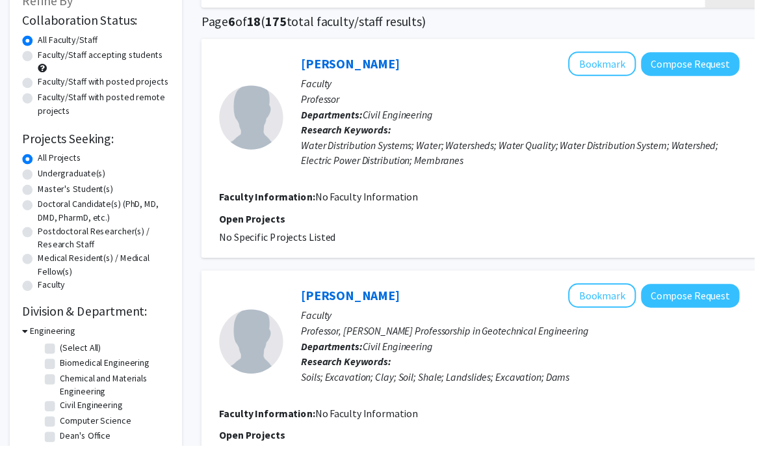
checkbox input "false"
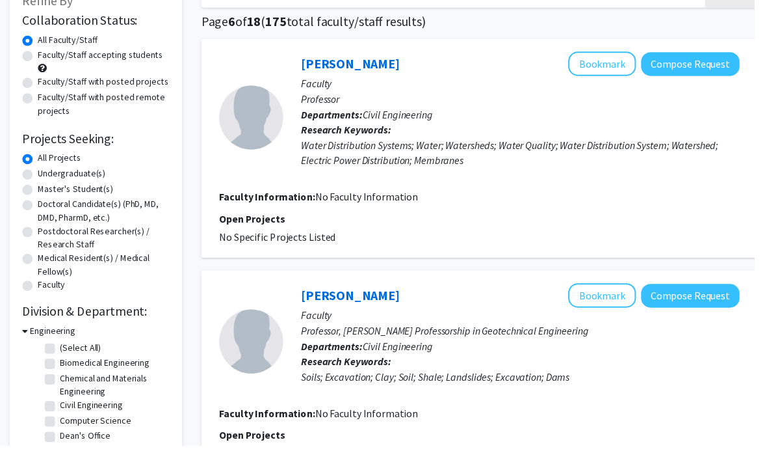
checkbox input "false"
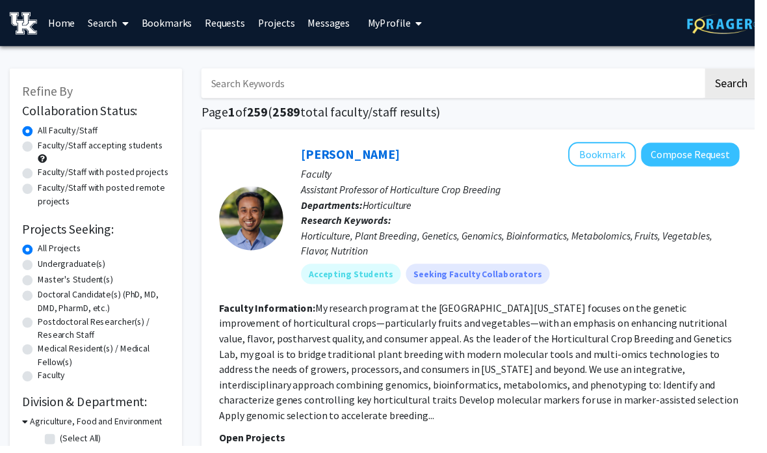
click at [189, 30] on link "Bookmarks" at bounding box center [169, 24] width 64 height 46
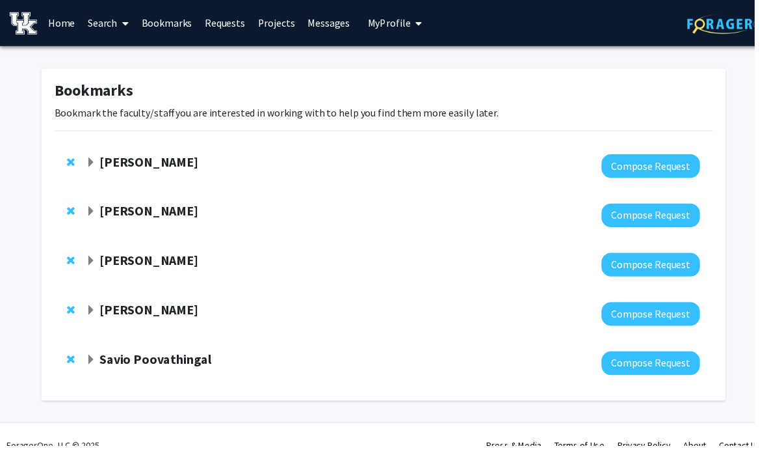
click at [96, 218] on span "Expand Malgorzata Chwatko Bookmark" at bounding box center [93, 215] width 10 height 10
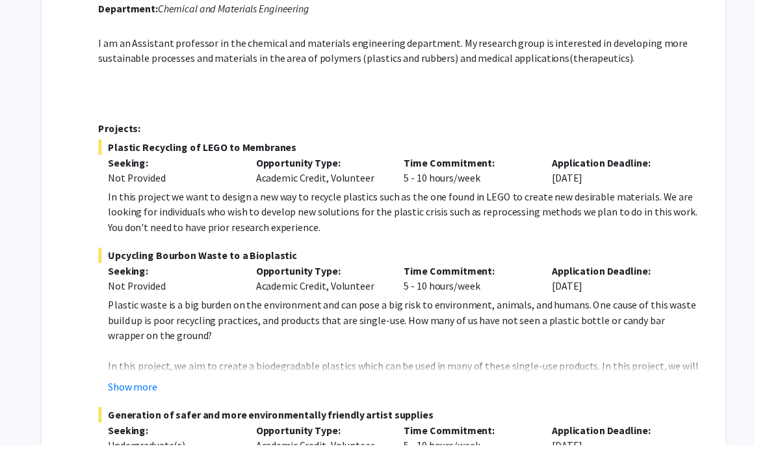
scroll to position [248, 0]
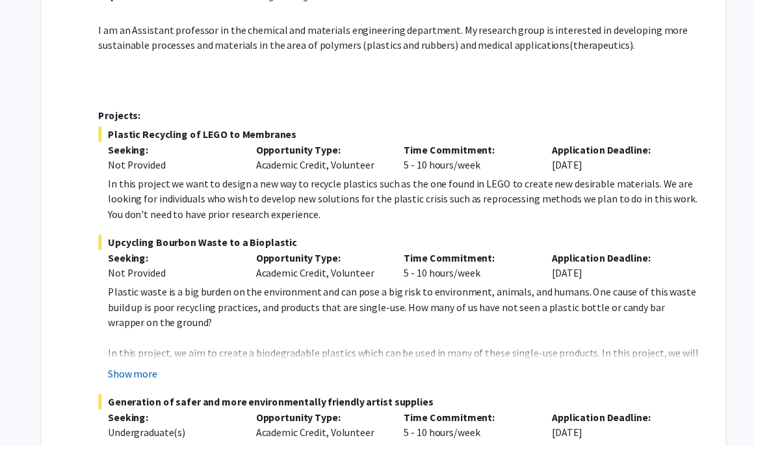
click at [135, 378] on button "Show more" at bounding box center [135, 380] width 50 height 16
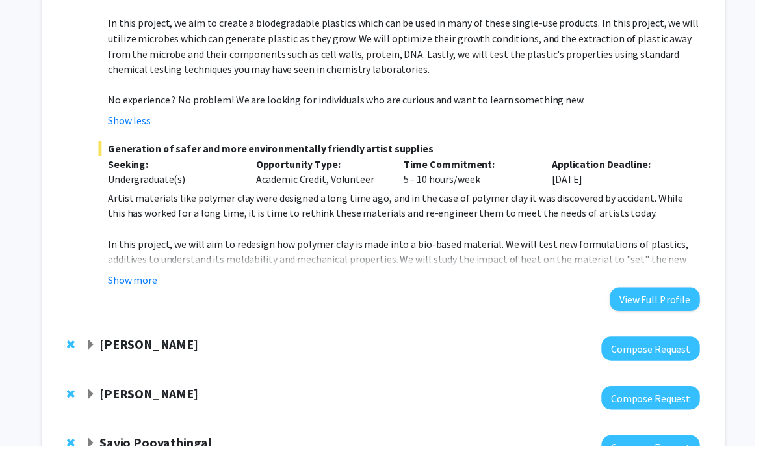
scroll to position [628, 0]
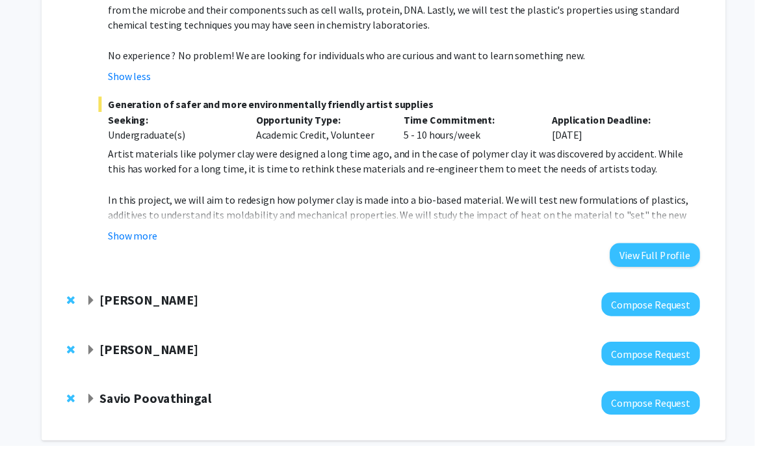
click at [119, 302] on strong "Barbara Knutson" at bounding box center [151, 304] width 100 height 16
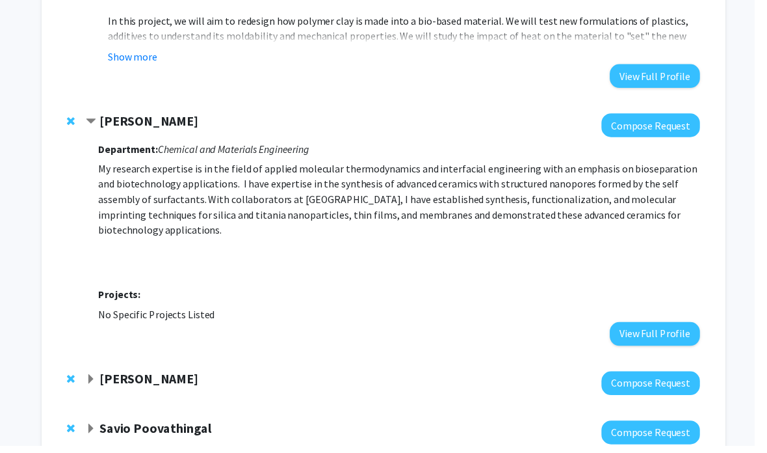
click at [118, 376] on strong "Thomas Balk" at bounding box center [151, 384] width 100 height 16
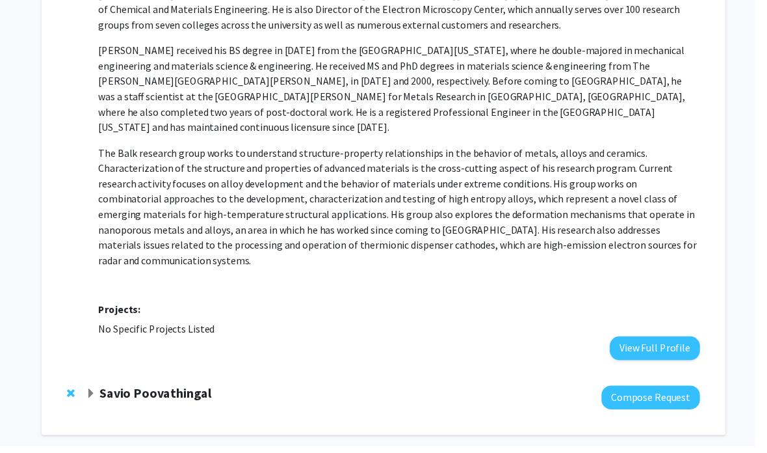
scroll to position [1265, 0]
click at [142, 391] on strong "Savio Poovathingal" at bounding box center [158, 399] width 114 height 16
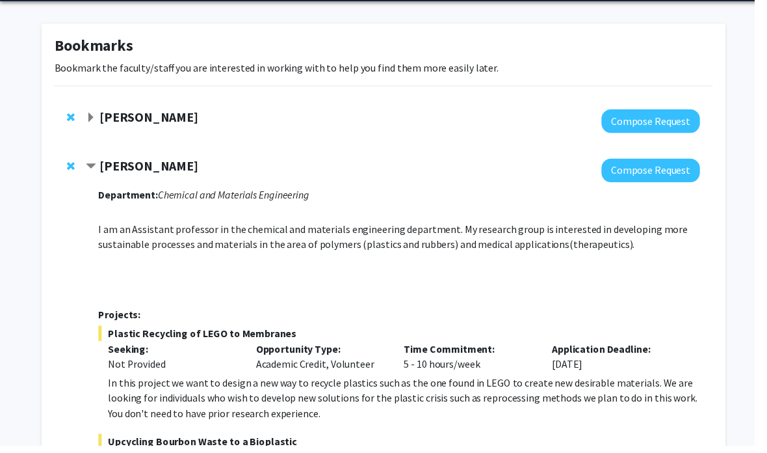
scroll to position [0, 0]
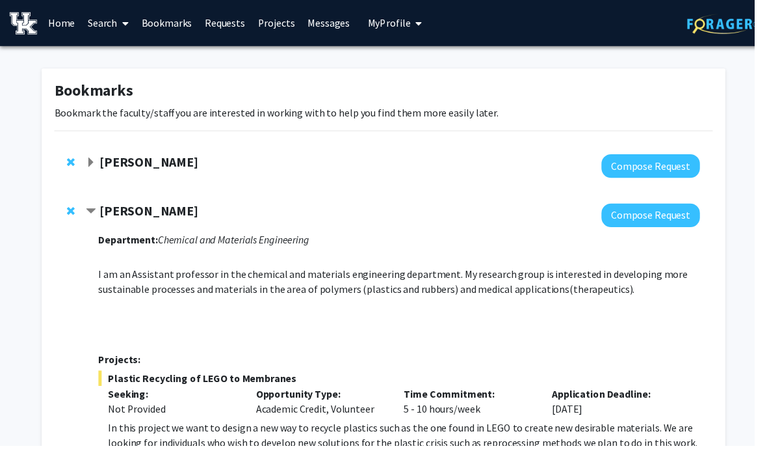
click at [112, 168] on strong "Brooks Lane" at bounding box center [151, 164] width 100 height 16
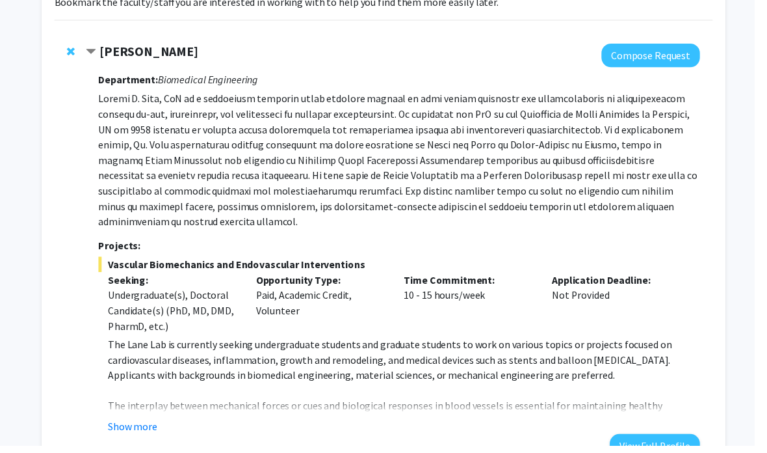
scroll to position [131, 0]
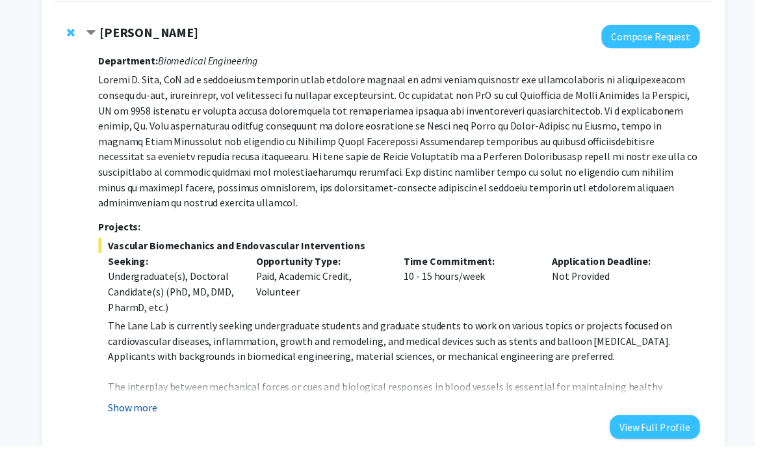
click at [124, 406] on button "Show more" at bounding box center [135, 414] width 50 height 16
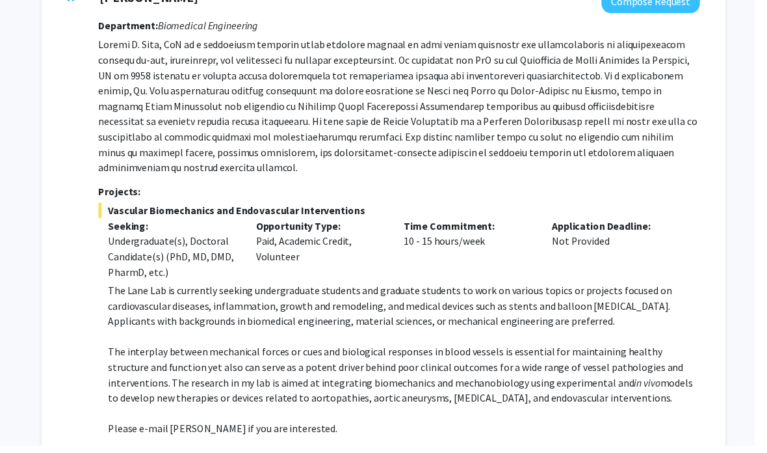
scroll to position [0, 0]
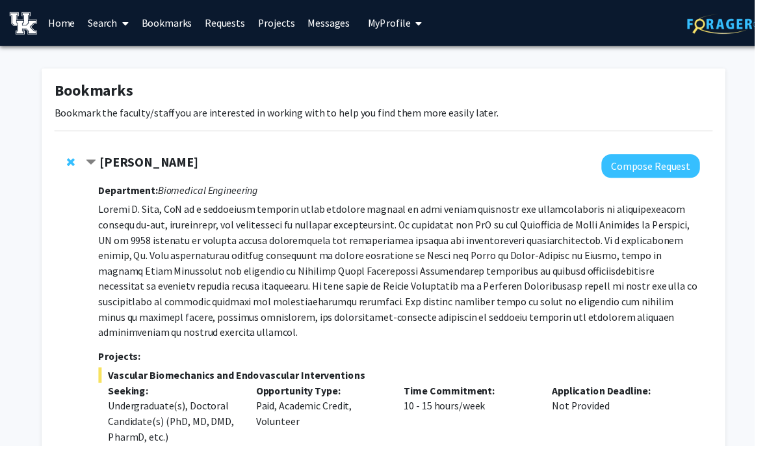
click at [98, 25] on link "Search" at bounding box center [110, 24] width 55 height 46
click at [110, 54] on span "Faculty/Staff" at bounding box center [131, 60] width 96 height 26
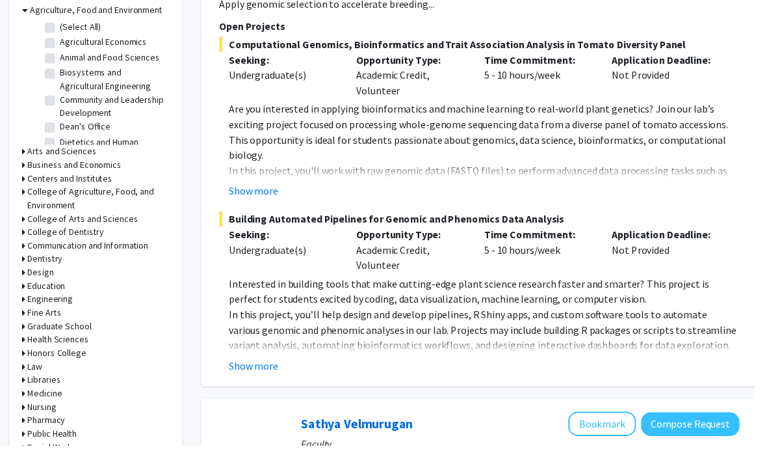
scroll to position [427, 0]
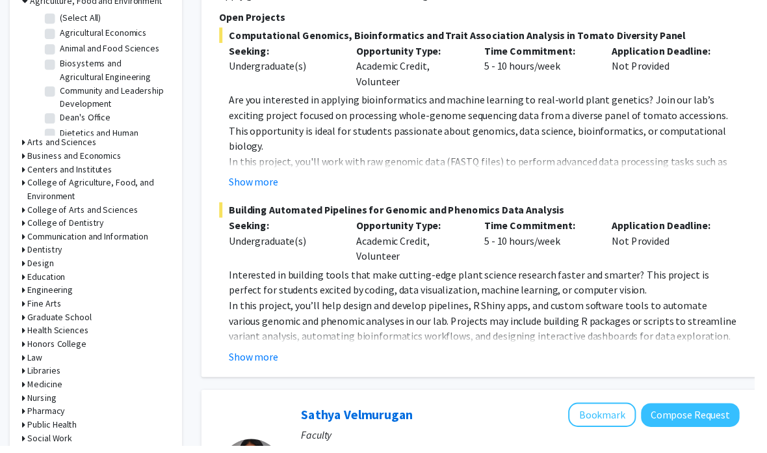
click at [59, 352] on h3 "Honors College" at bounding box center [58, 350] width 60 height 14
drag, startPoint x: 54, startPoint y: 367, endPoint x: 54, endPoint y: 313, distance: 53.3
click at [61, 367] on label "Honors College" at bounding box center [91, 367] width 60 height 14
click at [61, 367] on input "Honors College" at bounding box center [65, 364] width 8 height 8
checkbox input "true"
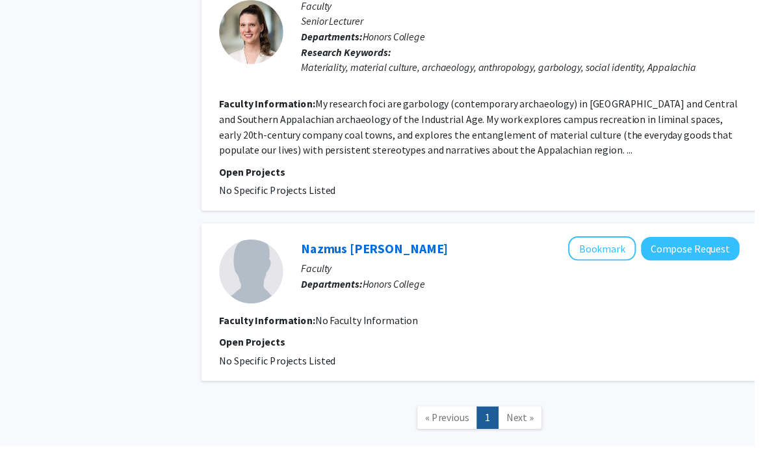
scroll to position [1204, 0]
click at [525, 417] on span "Next »" at bounding box center [529, 423] width 28 height 13
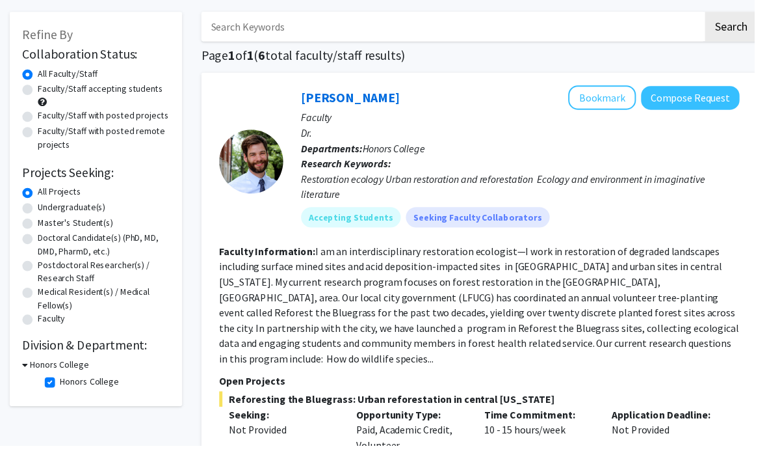
scroll to position [120, 0]
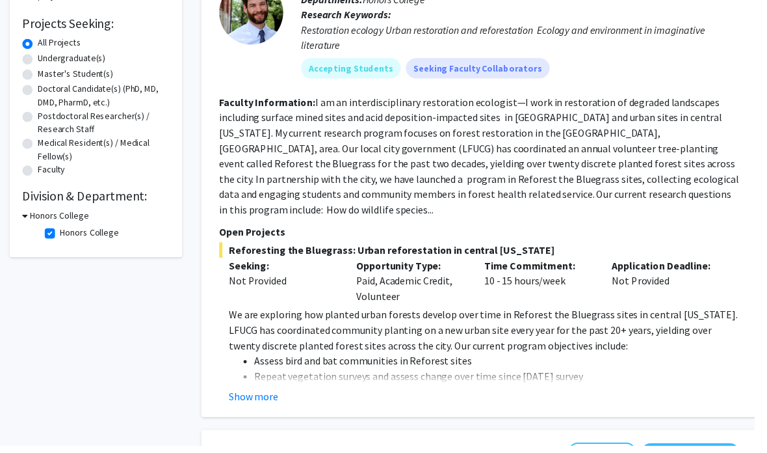
click at [274, 395] on button "Show more" at bounding box center [258, 403] width 50 height 16
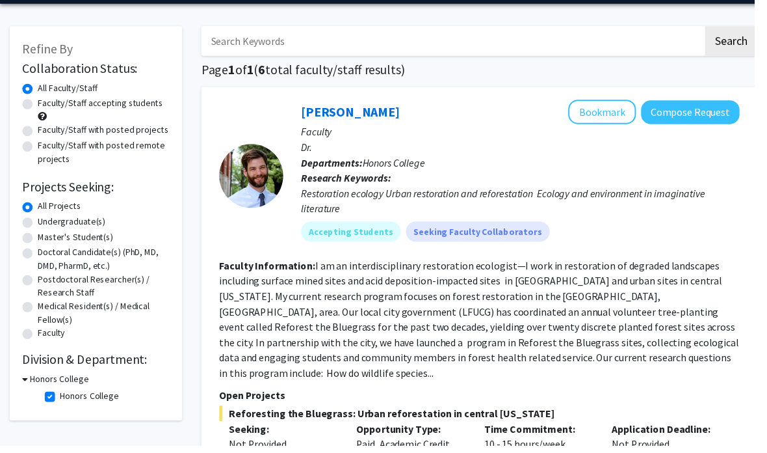
scroll to position [122, 0]
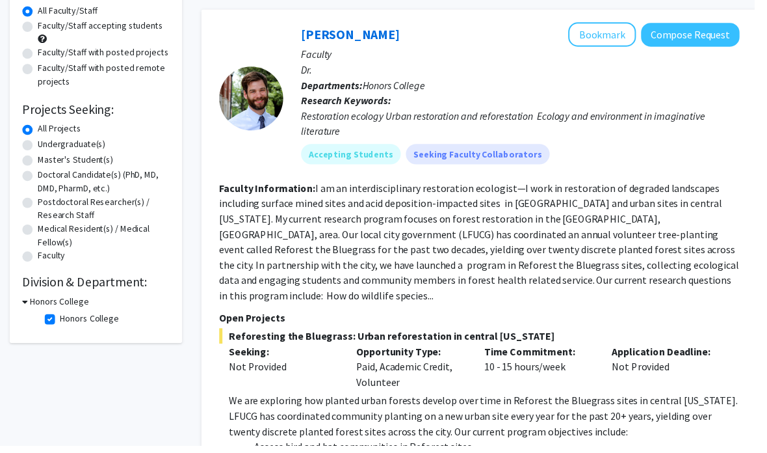
click at [62, 328] on fg-checkbox "Honors College Honors College" at bounding box center [108, 325] width 124 height 16
click at [61, 325] on label "Honors College" at bounding box center [91, 324] width 60 height 14
click at [61, 325] on input "Honors College" at bounding box center [65, 321] width 8 height 8
checkbox input "false"
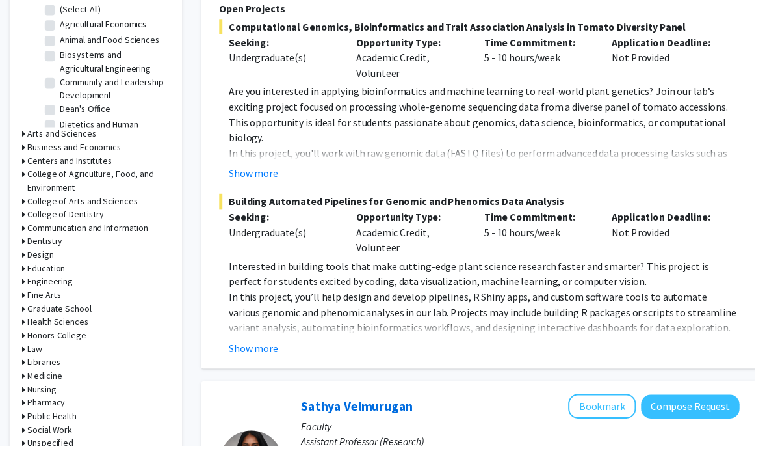
scroll to position [437, 0]
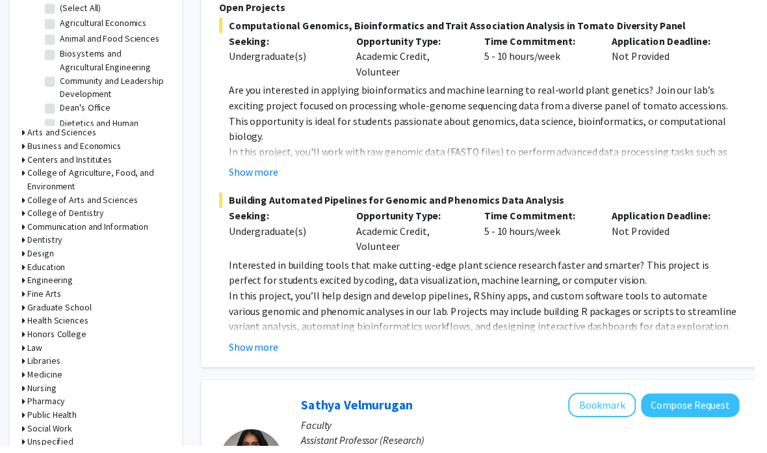
click at [60, 406] on h3 "Pharmacy" at bounding box center [47, 408] width 38 height 14
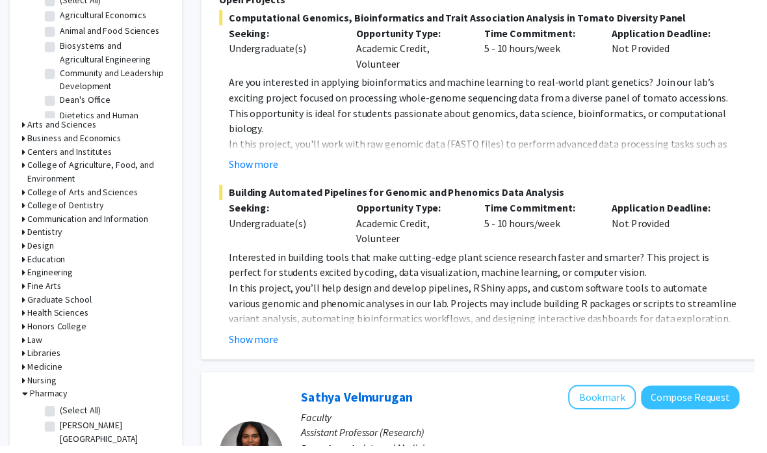
drag, startPoint x: 53, startPoint y: 418, endPoint x: 53, endPoint y: 365, distance: 53.3
click at [61, 418] on label "(Select All)" at bounding box center [82, 417] width 42 height 14
click at [61, 418] on input "(Select All)" at bounding box center [65, 414] width 8 height 8
checkbox input "true"
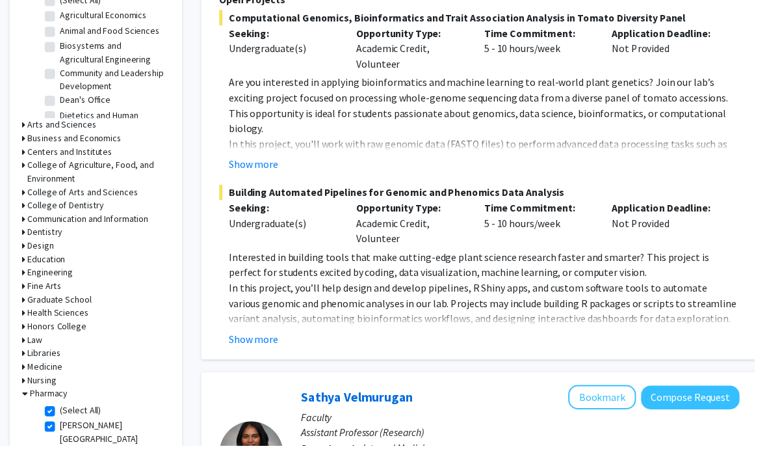
checkbox input "true"
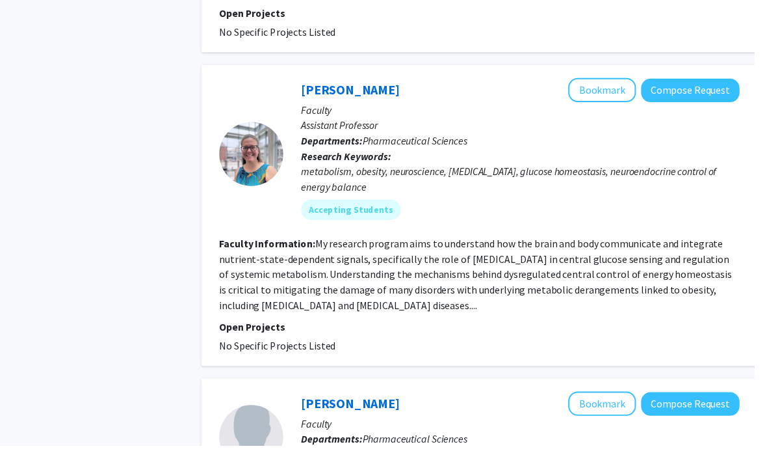
scroll to position [1619, 0]
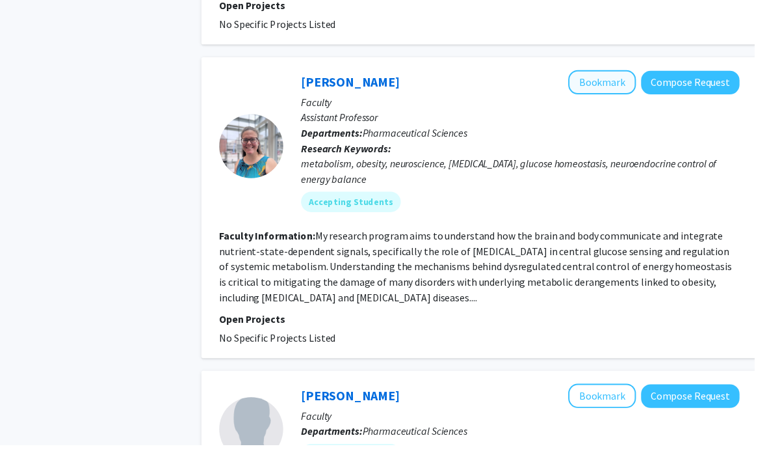
click at [631, 72] on button "Bookmark" at bounding box center [612, 84] width 69 height 25
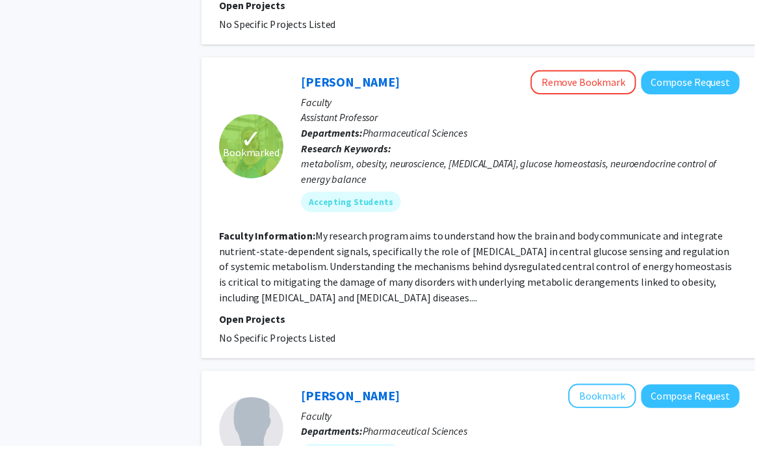
scroll to position [1620, 0]
